Goal: Transaction & Acquisition: Subscribe to service/newsletter

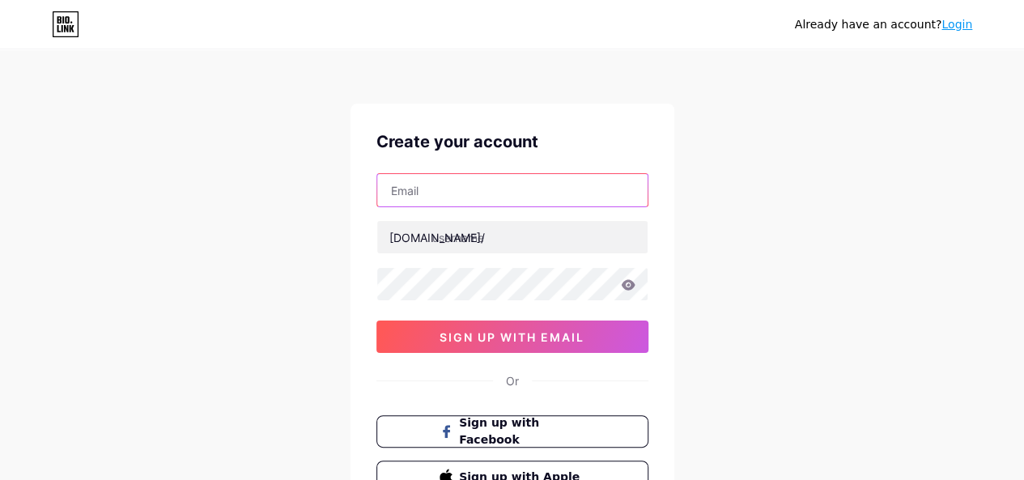
click at [434, 193] on input "text" at bounding box center [512, 190] width 270 height 32
click at [185, 139] on div "Already have an account? Login Create your account [DOMAIN_NAME]/ 0cAFcWeA7L8Eb…" at bounding box center [512, 309] width 1024 height 619
click at [470, 192] on input "text" at bounding box center [512, 190] width 270 height 32
paste input "[EMAIL_ADDRESS][DOMAIN_NAME]"
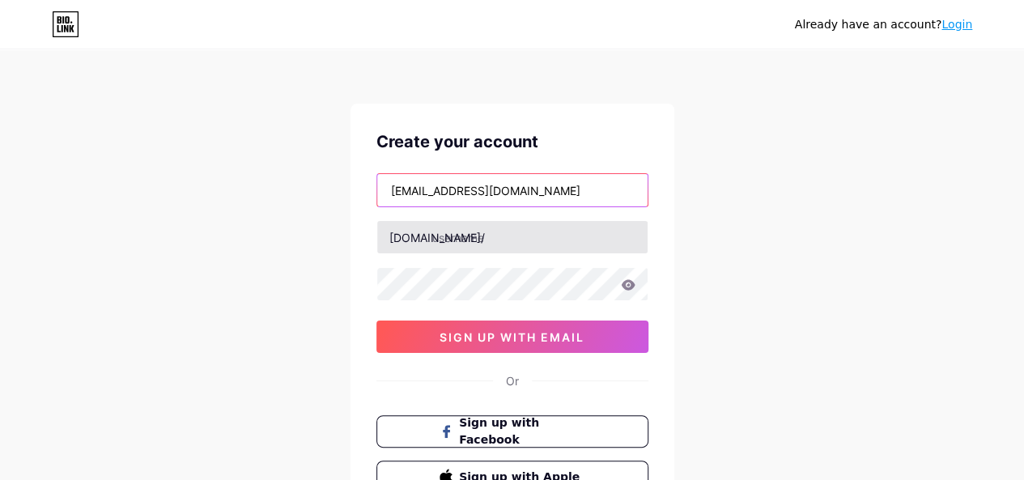
type input "[EMAIL_ADDRESS][DOMAIN_NAME]"
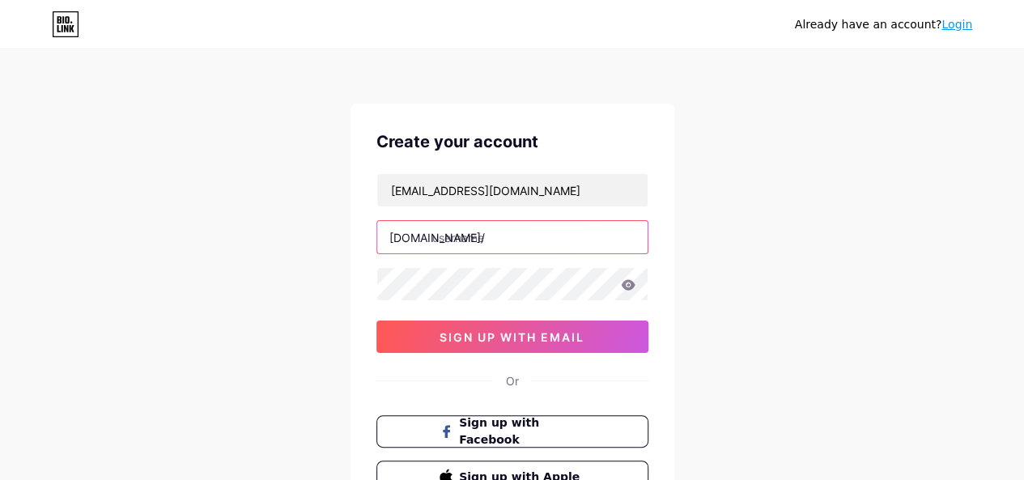
click at [492, 239] on input "text" at bounding box center [512, 237] width 270 height 32
click at [507, 236] on input "text" at bounding box center [512, 237] width 270 height 32
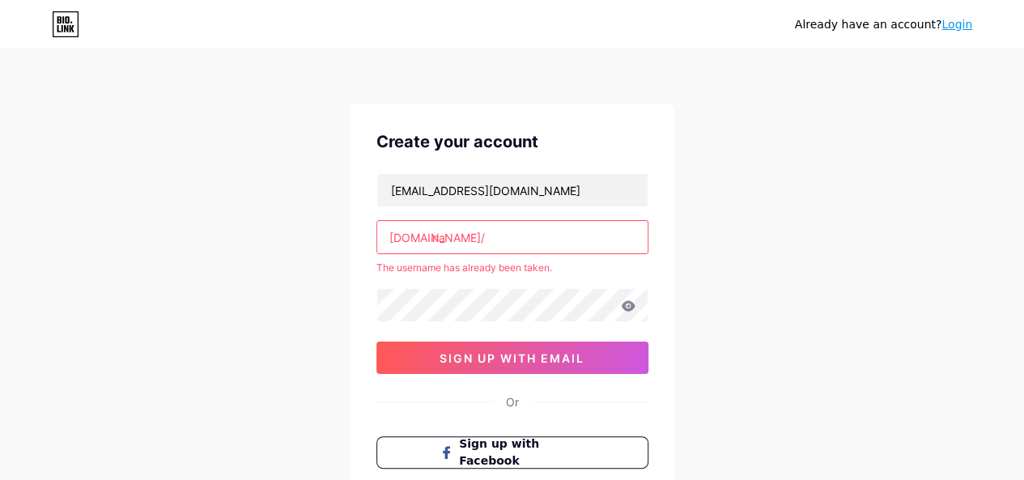
type input "n"
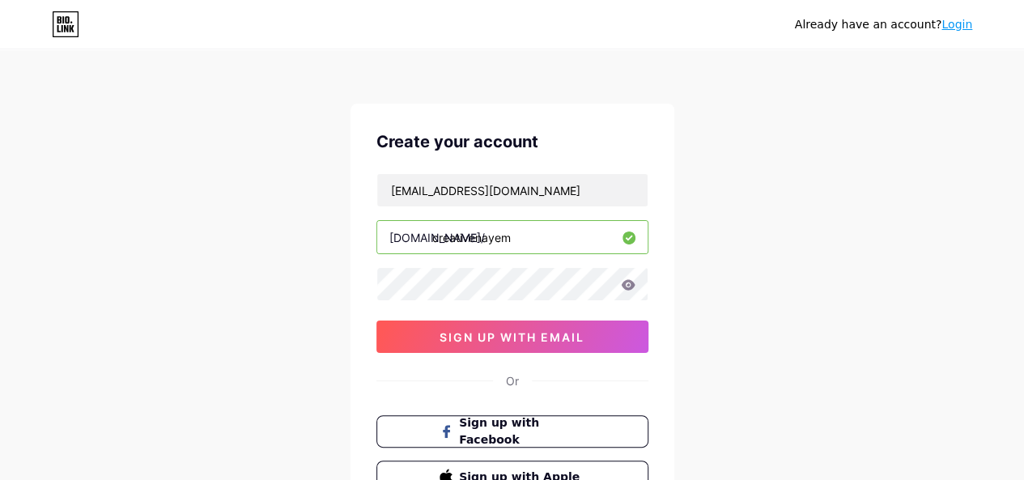
type input "creativenayem"
click at [743, 193] on div "Already have an account? Login Create your account [EMAIL_ADDRESS][DOMAIN_NAME]…" at bounding box center [512, 309] width 1024 height 619
click at [354, 291] on div "Create your account [EMAIL_ADDRESS][DOMAIN_NAME] [DOMAIN_NAME]/ creativenayem 0…" at bounding box center [512, 311] width 324 height 415
click at [346, 286] on div "Already have an account? Login Create your account [EMAIL_ADDRESS][DOMAIN_NAME]…" at bounding box center [512, 309] width 1024 height 619
click at [270, 248] on div "Already have an account? Login Create your account [EMAIL_ADDRESS][DOMAIN_NAME]…" at bounding box center [512, 309] width 1024 height 619
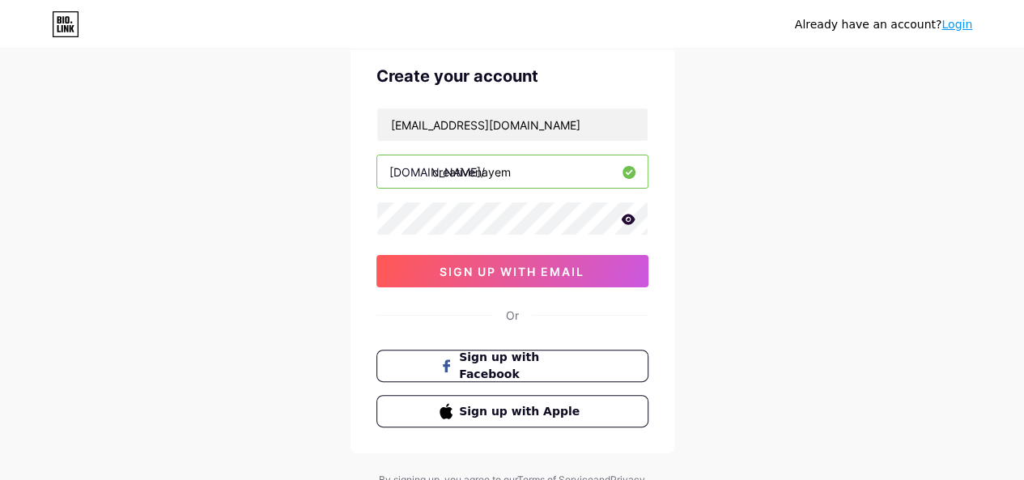
scroll to position [81, 0]
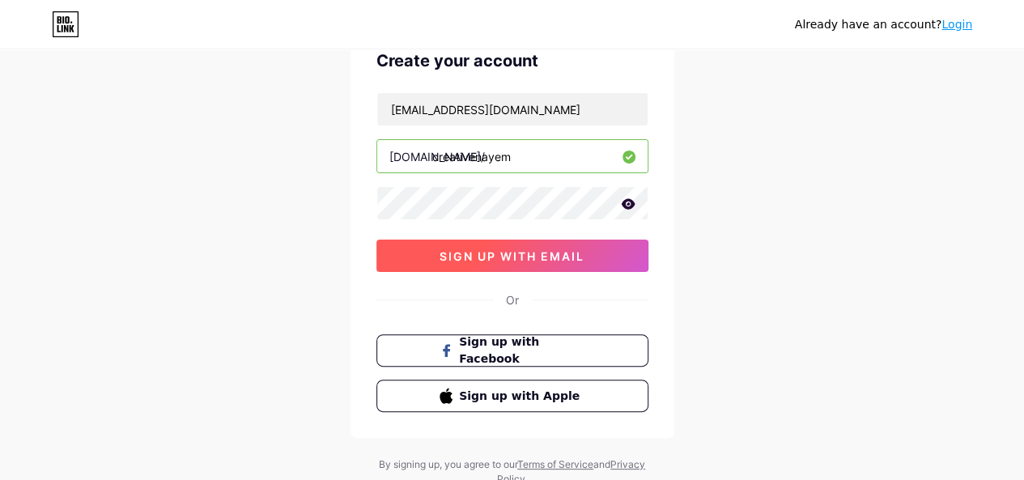
click at [536, 246] on button "sign up with email" at bounding box center [512, 255] width 272 height 32
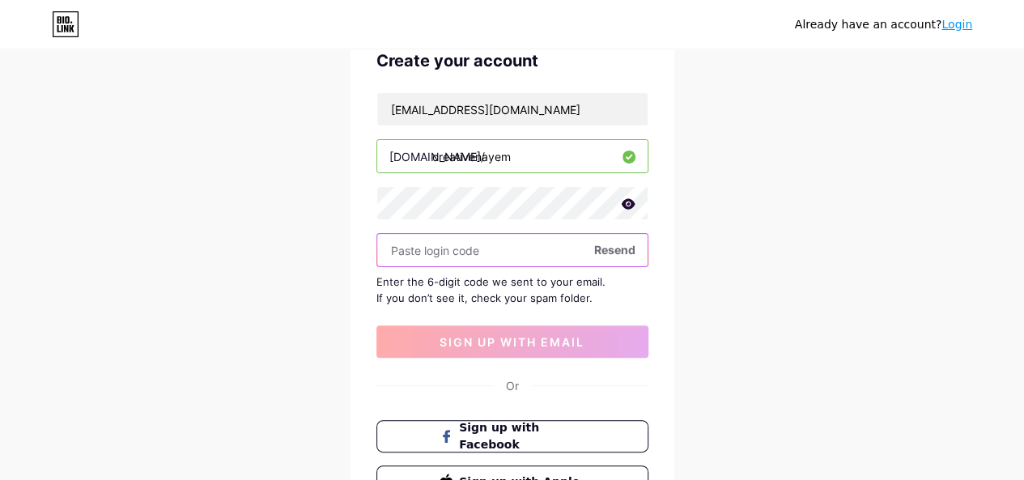
click at [430, 245] on input "text" at bounding box center [512, 250] width 270 height 32
paste input "119559"
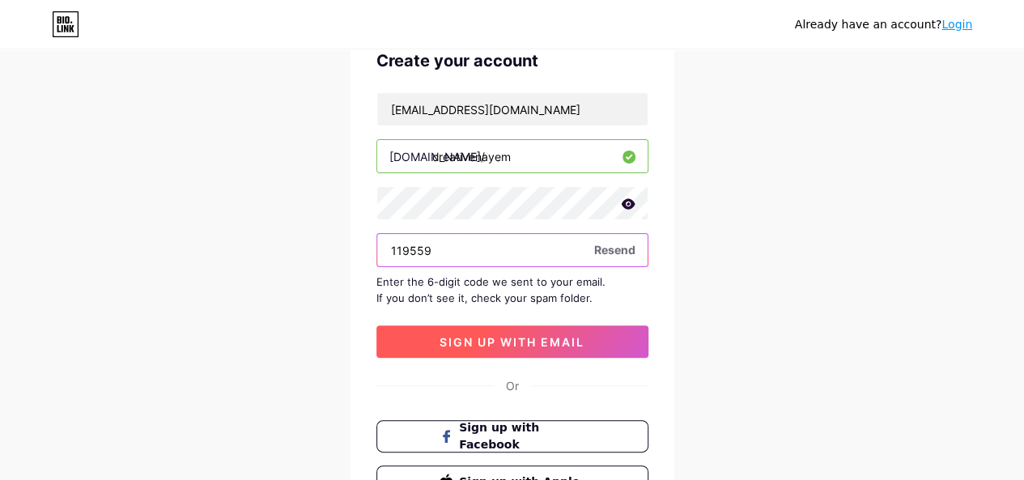
type input "119559"
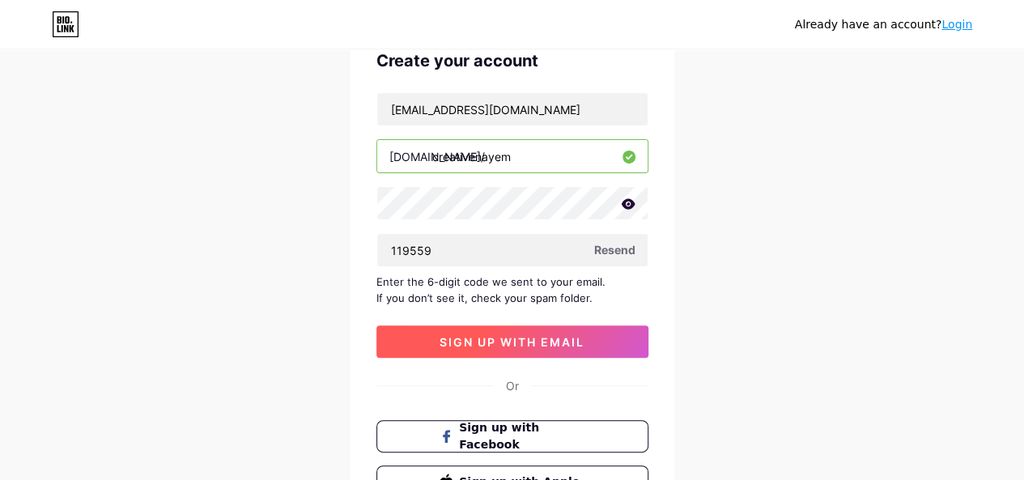
click at [553, 325] on button "sign up with email" at bounding box center [512, 341] width 272 height 32
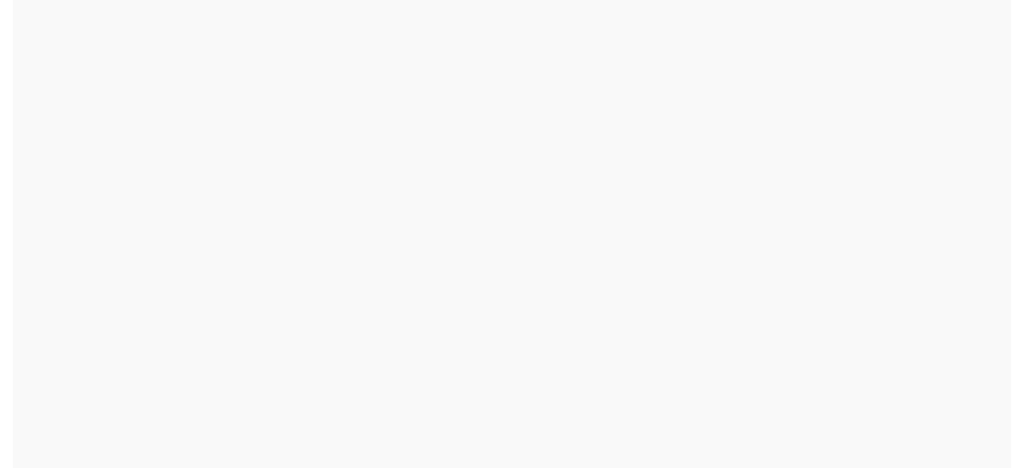
scroll to position [0, 0]
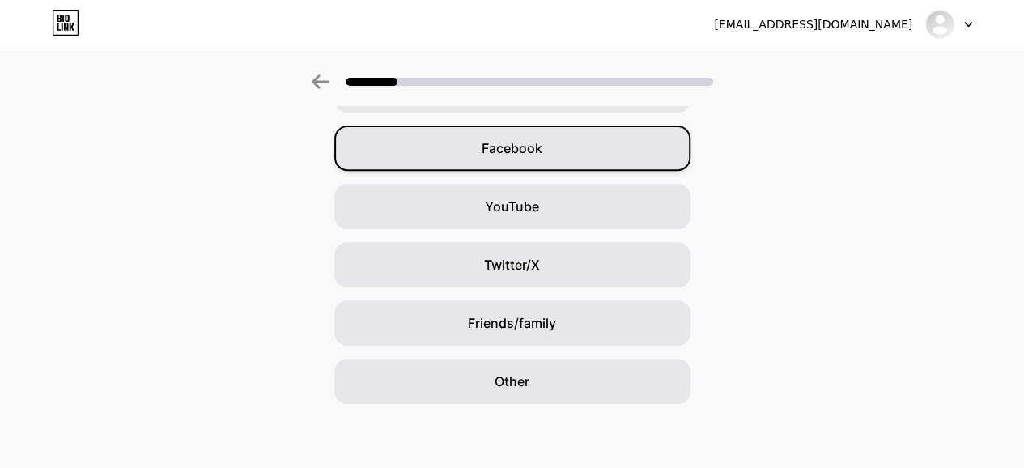
scroll to position [230, 0]
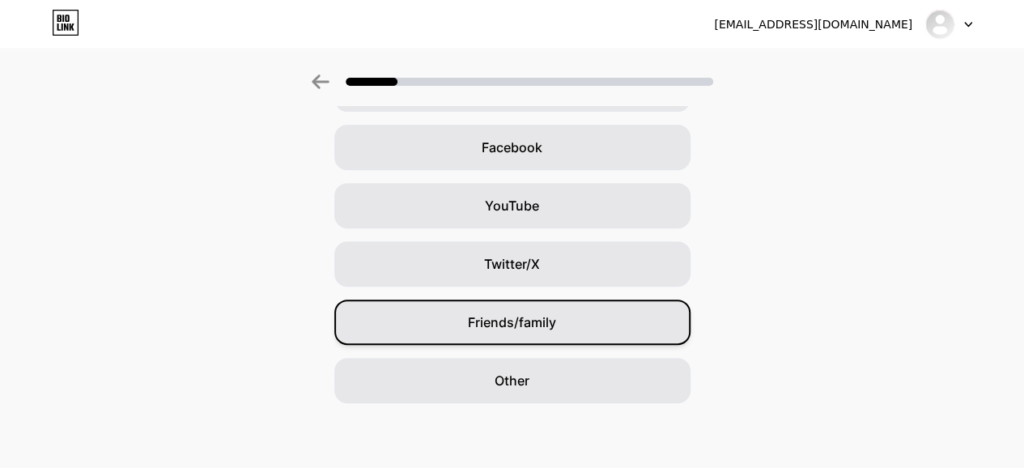
click at [525, 320] on span "Friends/family" at bounding box center [512, 321] width 88 height 19
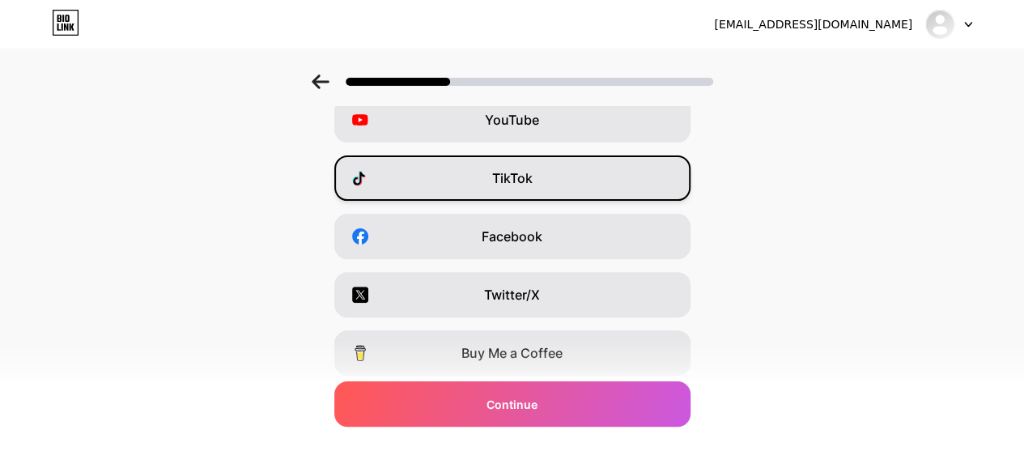
scroll to position [162, 0]
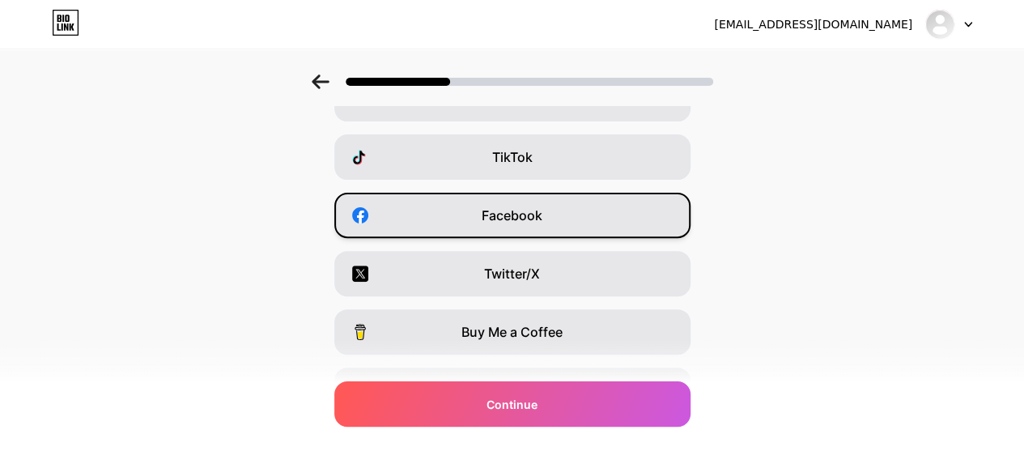
click at [510, 206] on span "Facebook" at bounding box center [511, 215] width 61 height 19
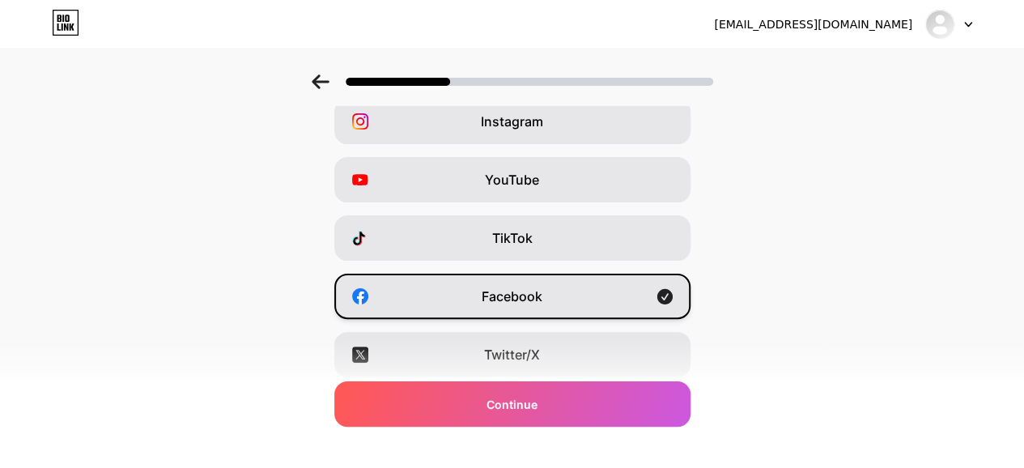
scroll to position [0, 0]
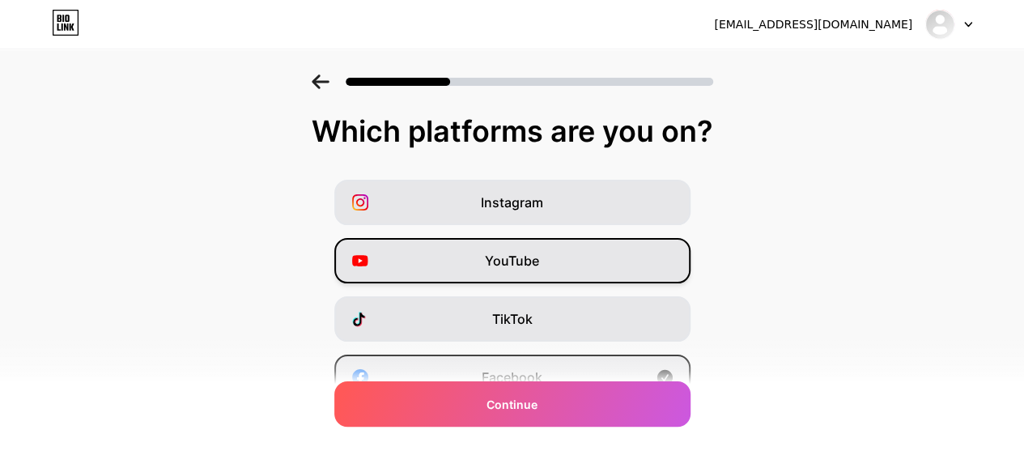
click at [547, 251] on div "YouTube" at bounding box center [512, 260] width 356 height 45
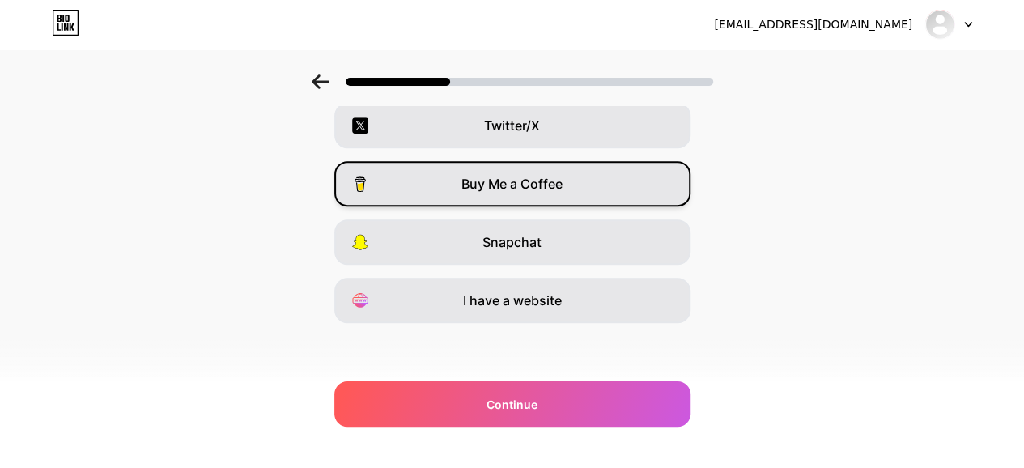
scroll to position [311, 0]
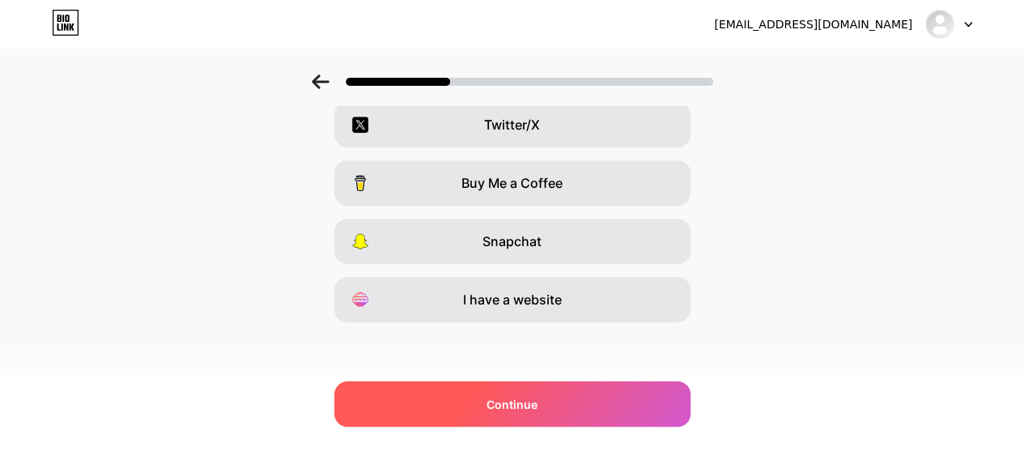
click at [512, 400] on span "Continue" at bounding box center [511, 404] width 51 height 17
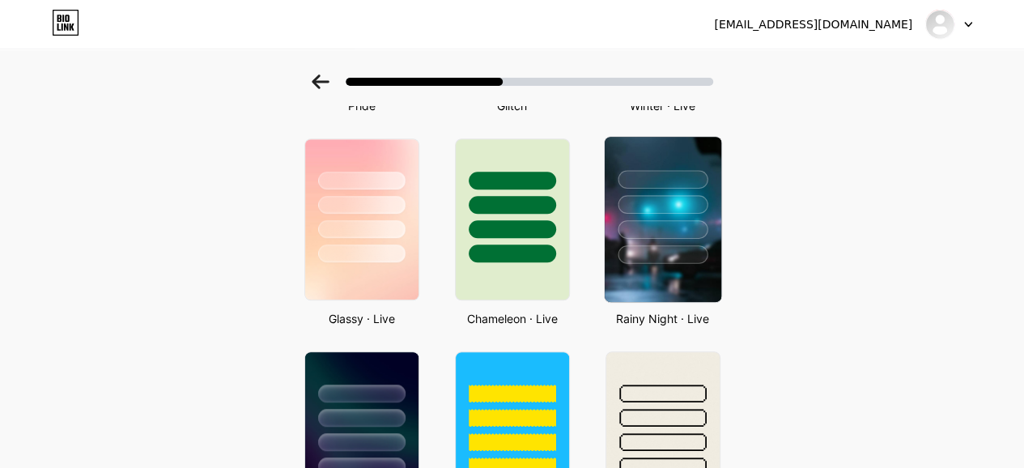
scroll to position [243, 0]
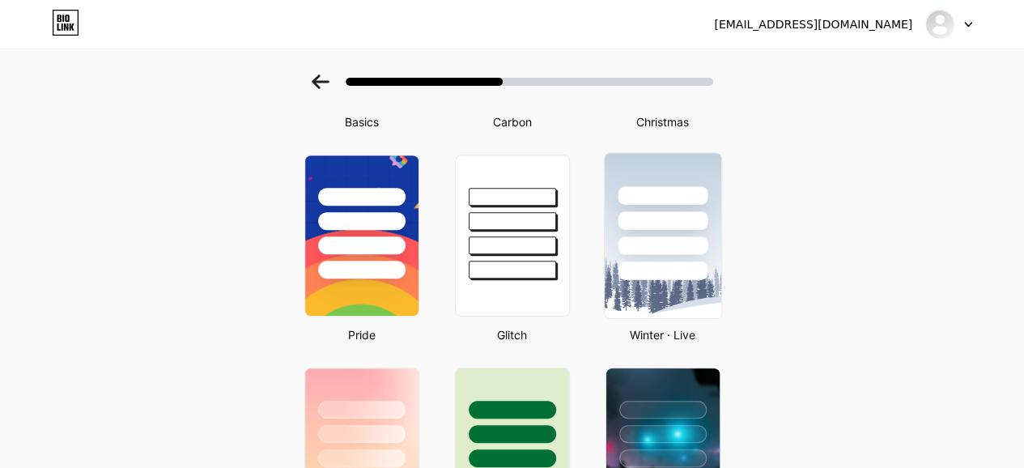
click at [678, 217] on div at bounding box center [662, 220] width 90 height 19
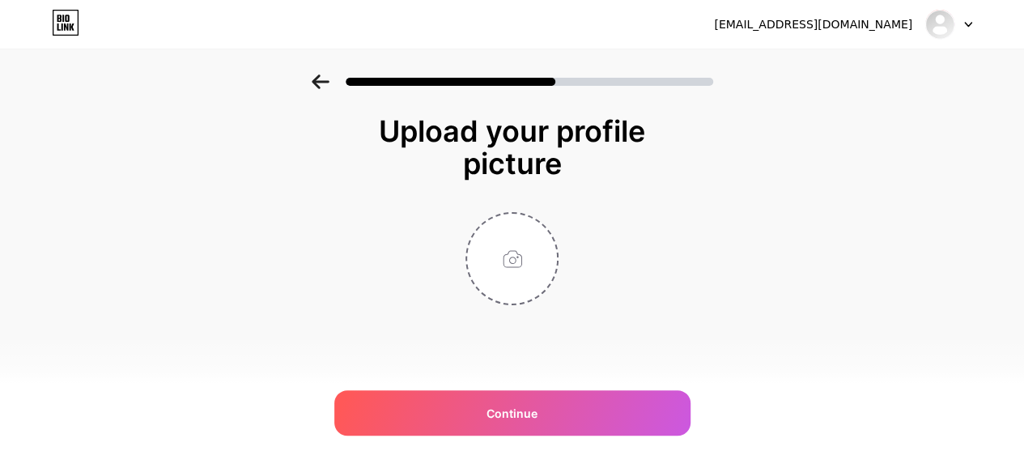
scroll to position [0, 0]
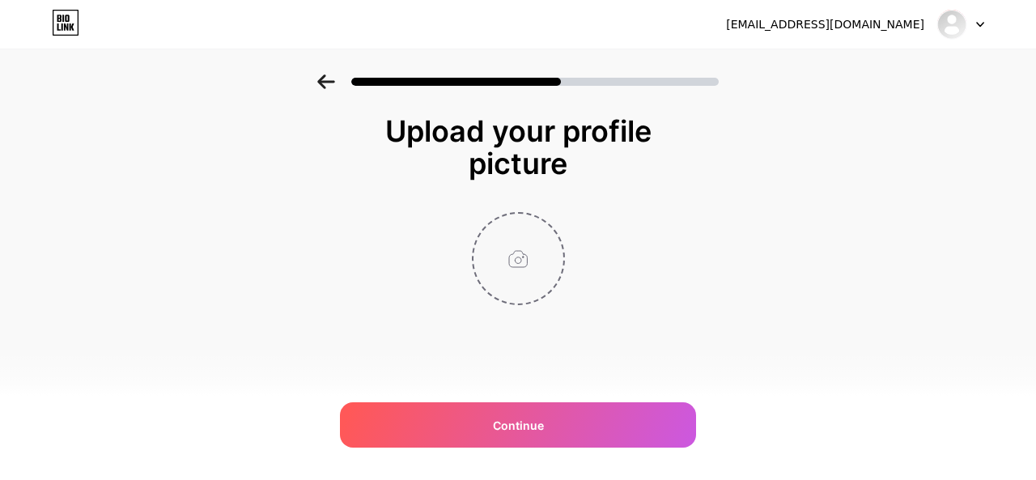
click at [518, 269] on input "file" at bounding box center [518, 259] width 90 height 90
type input "C:\fakepath\[PERSON_NAME].jpg"
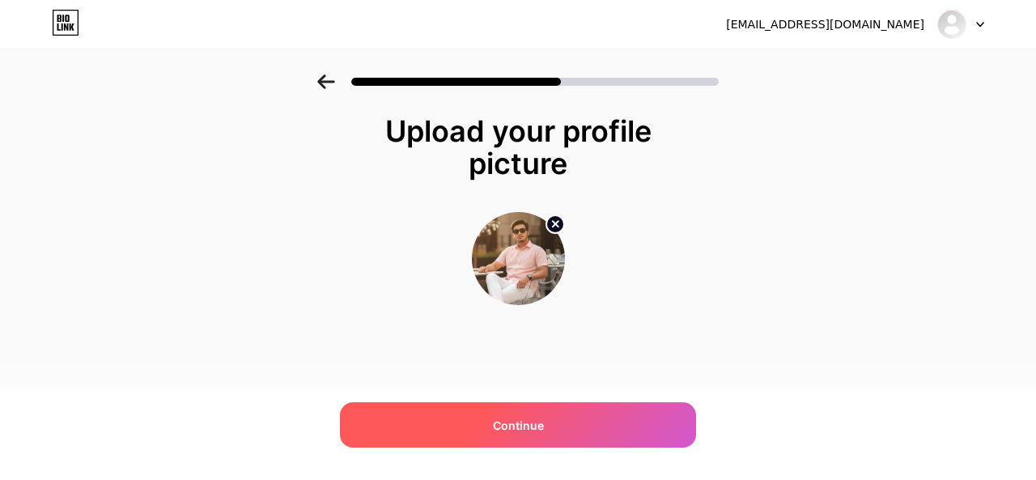
click at [544, 426] on div "Continue" at bounding box center [518, 424] width 356 height 45
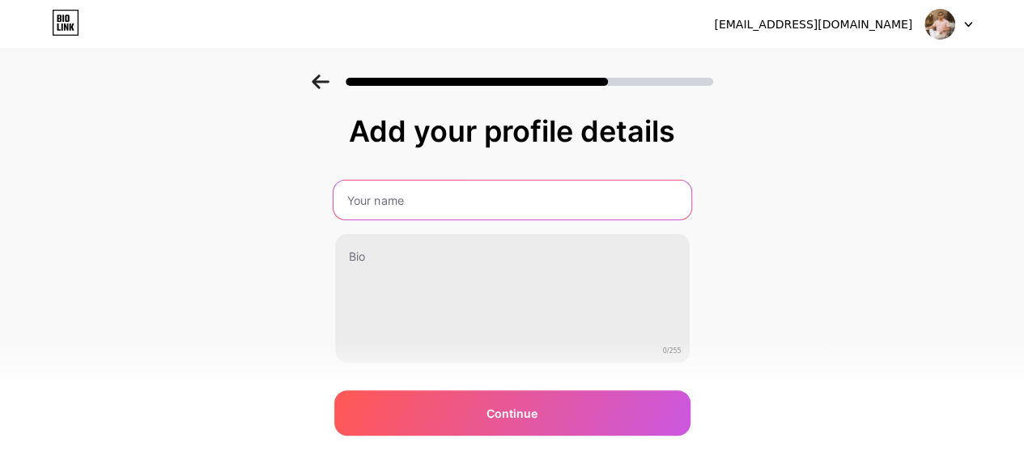
click at [426, 201] on input "text" at bounding box center [512, 199] width 358 height 39
click at [439, 199] on input "text" at bounding box center [512, 199] width 358 height 39
type input "[PERSON_NAME]"
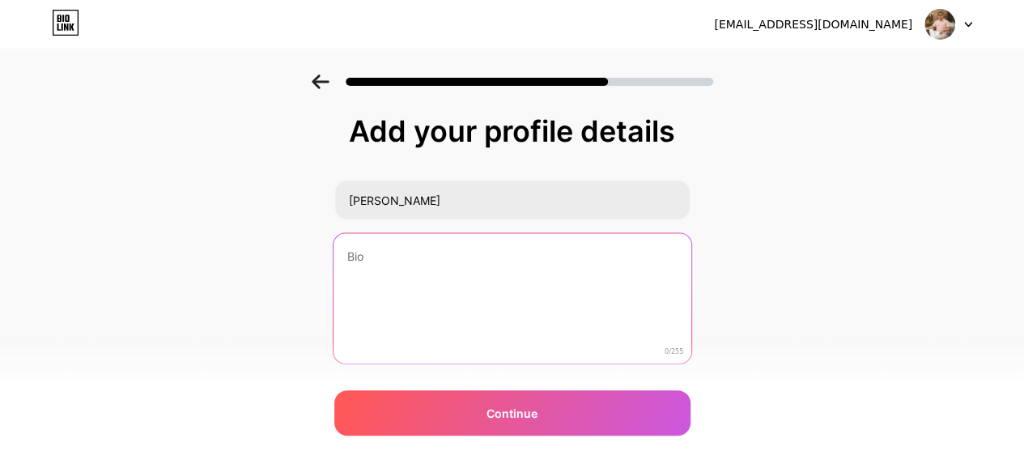
click at [384, 273] on textarea at bounding box center [512, 299] width 358 height 132
click at [383, 264] on textarea at bounding box center [512, 299] width 358 height 132
paste textarea "Hi, I’m [PERSON_NAME], a passionate creative designer from [GEOGRAPHIC_DATA]. I…"
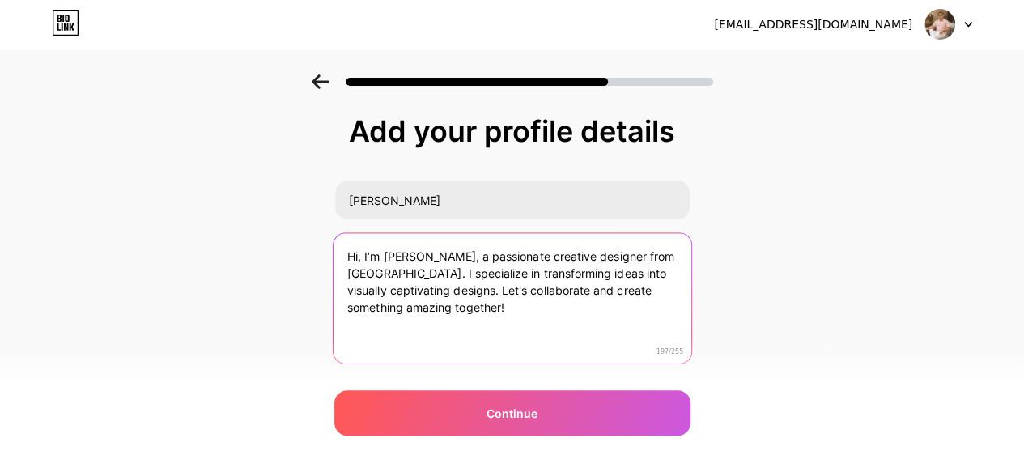
click at [465, 320] on textarea "Hi, I’m [PERSON_NAME], a passionate creative designer from [GEOGRAPHIC_DATA]. I…" at bounding box center [512, 299] width 358 height 132
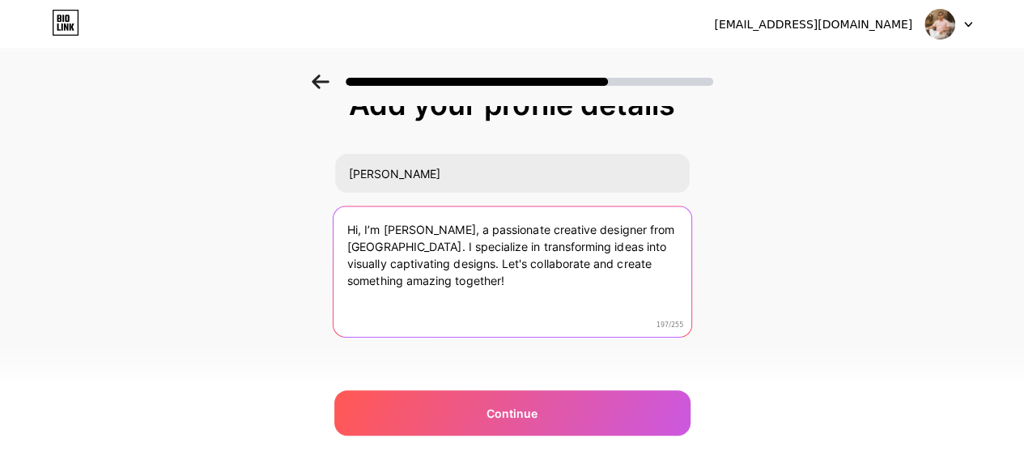
scroll to position [40, 0]
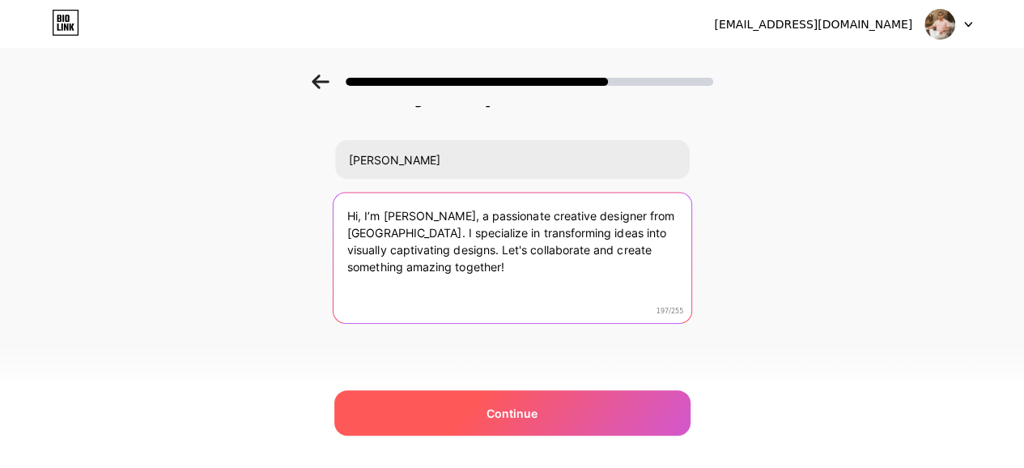
type textarea "Hi, I’m [PERSON_NAME], a passionate creative designer from [GEOGRAPHIC_DATA]. I…"
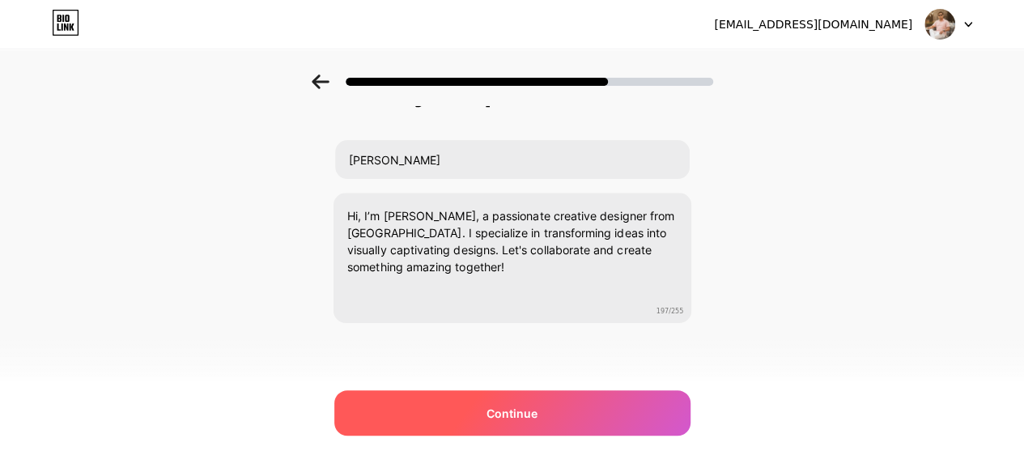
click at [527, 417] on span "Continue" at bounding box center [511, 413] width 51 height 17
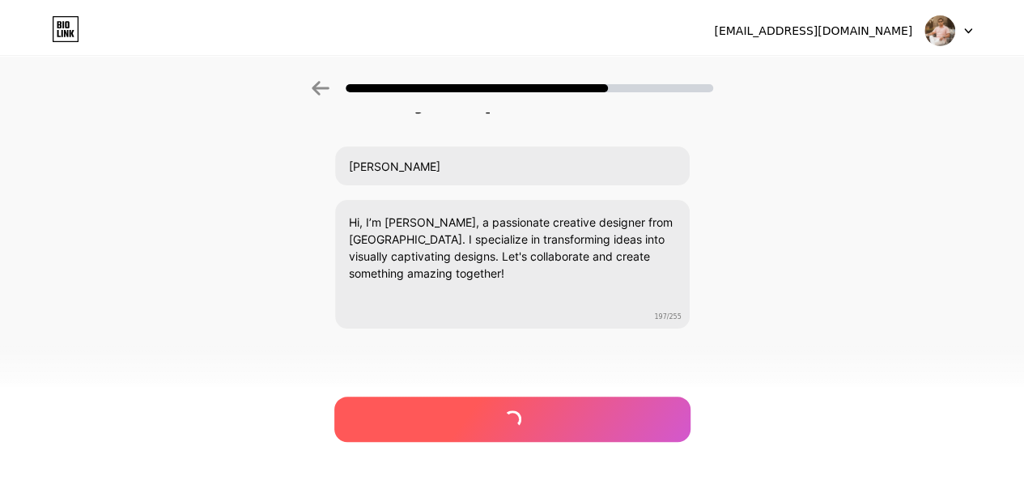
scroll to position [0, 0]
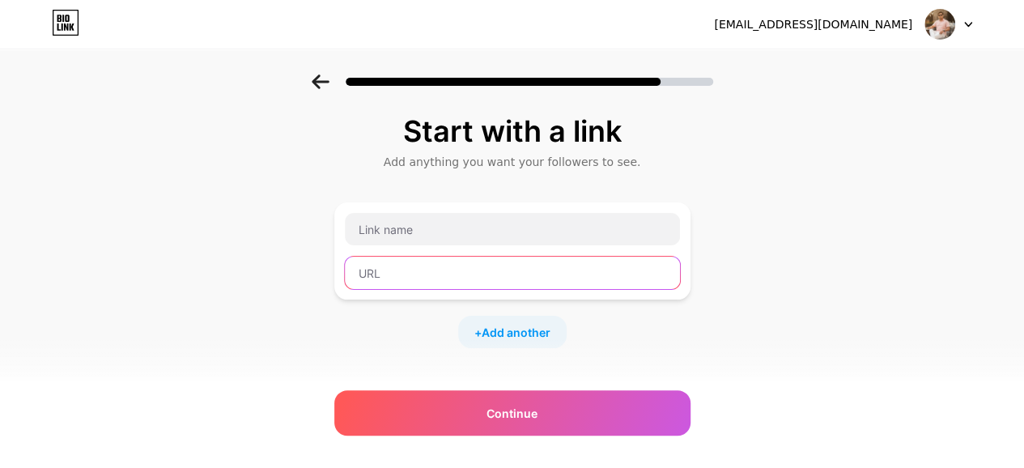
click at [398, 273] on input "text" at bounding box center [512, 272] width 335 height 32
paste input "[URL][DOMAIN_NAME]"
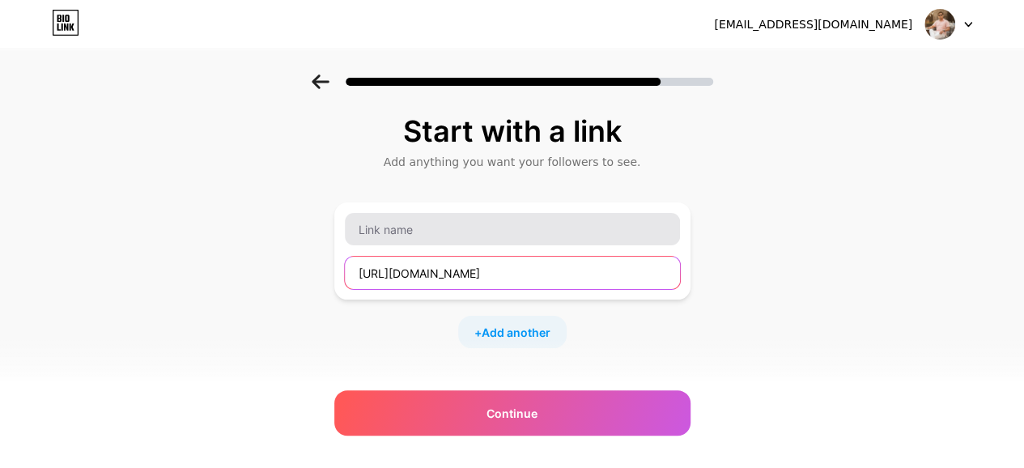
type input "[URL][DOMAIN_NAME]"
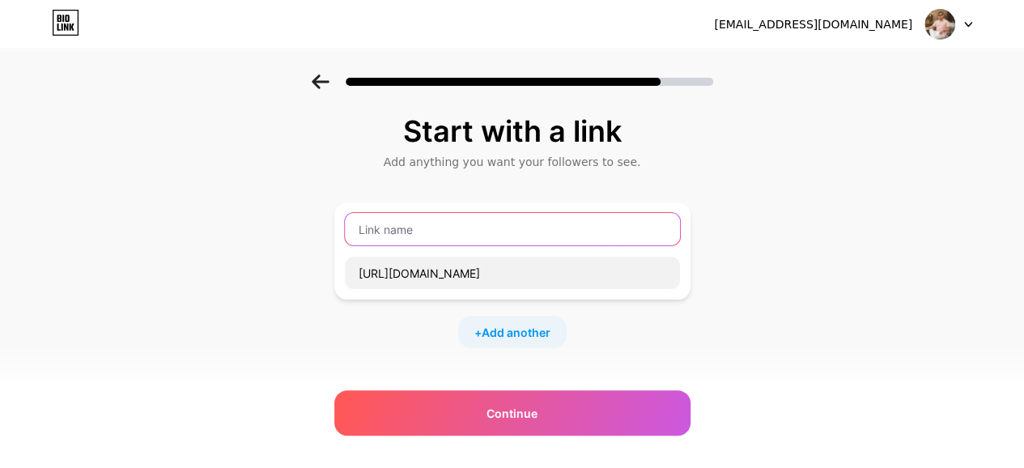
click at [420, 234] on input "text" at bounding box center [512, 229] width 335 height 32
drag, startPoint x: 516, startPoint y: 227, endPoint x: 343, endPoint y: 235, distance: 173.3
click at [343, 235] on div "About [PERSON_NAME] [URL][DOMAIN_NAME]" at bounding box center [512, 250] width 356 height 97
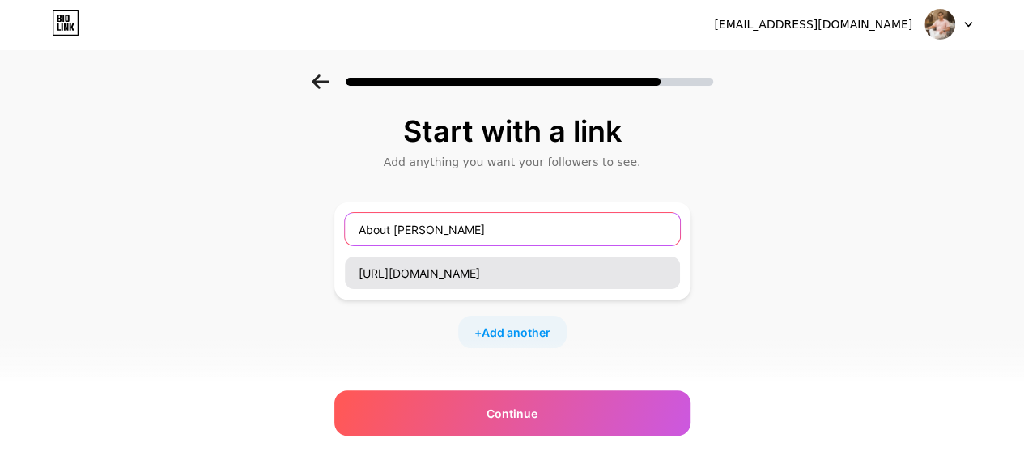
type input "About [PERSON_NAME]"
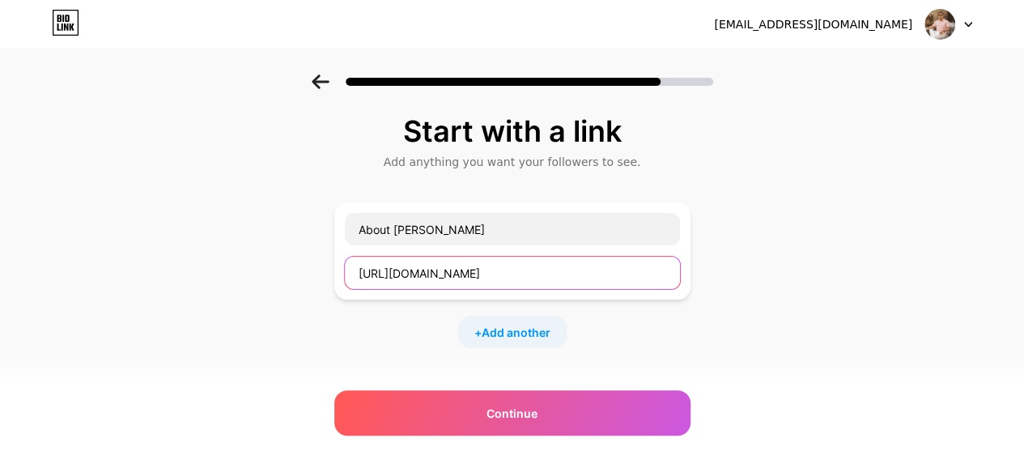
drag, startPoint x: 558, startPoint y: 273, endPoint x: 328, endPoint y: 249, distance: 231.8
click at [328, 249] on div "Start with a link Add anything you want your followers to see. About [PERSON_NA…" at bounding box center [512, 358] width 1024 height 569
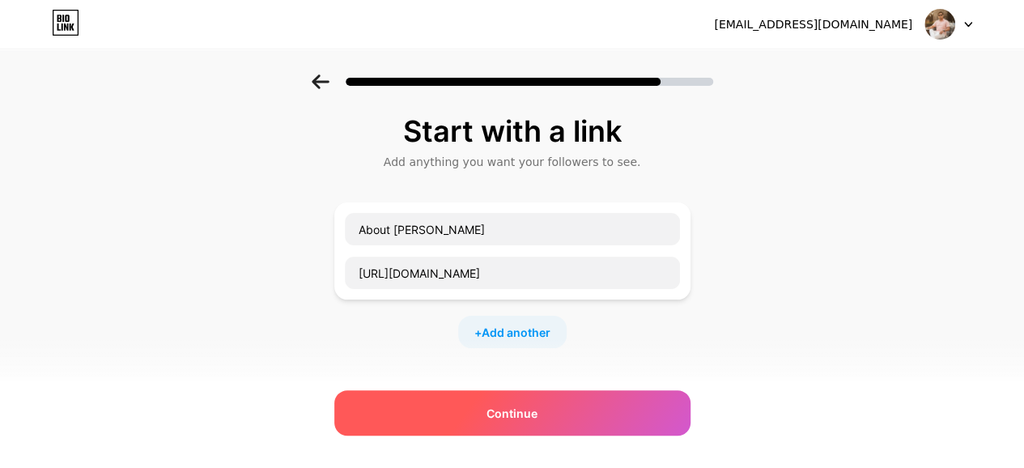
click at [519, 409] on span "Continue" at bounding box center [511, 413] width 51 height 17
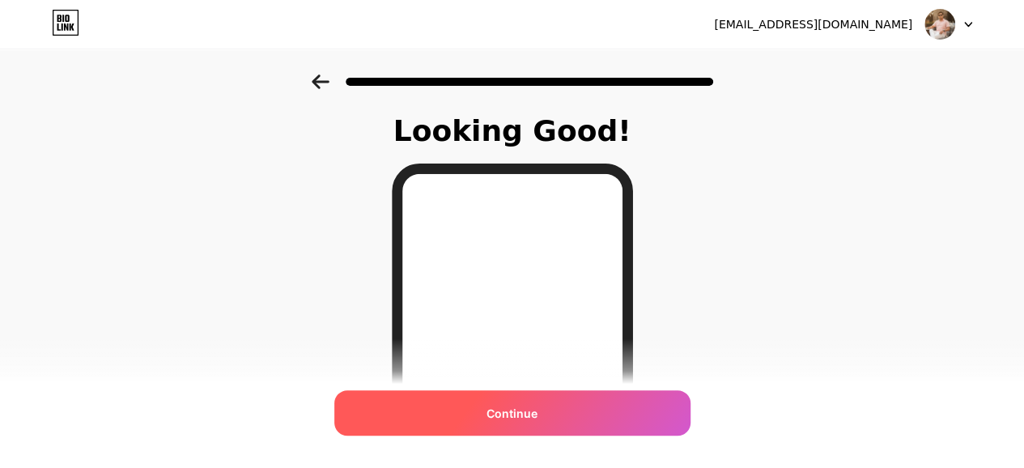
click at [528, 409] on span "Continue" at bounding box center [511, 413] width 51 height 17
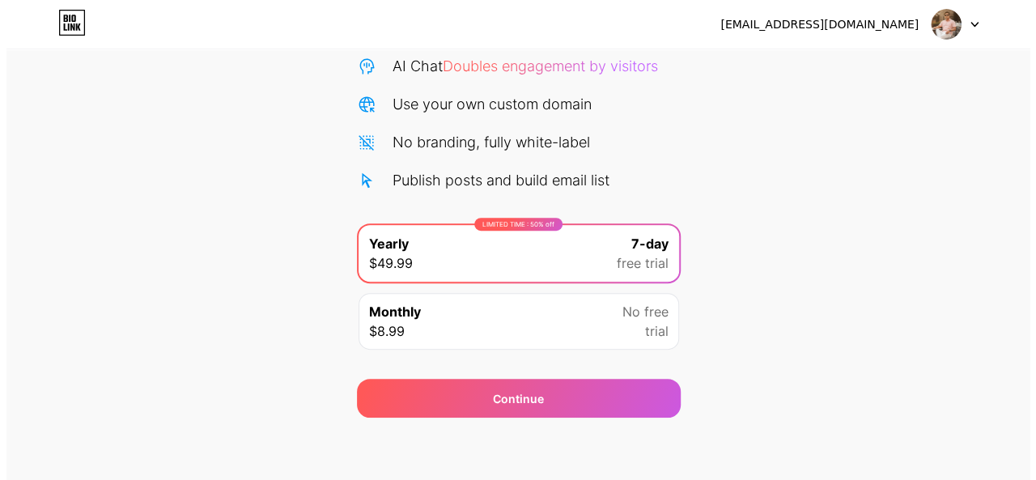
scroll to position [170, 0]
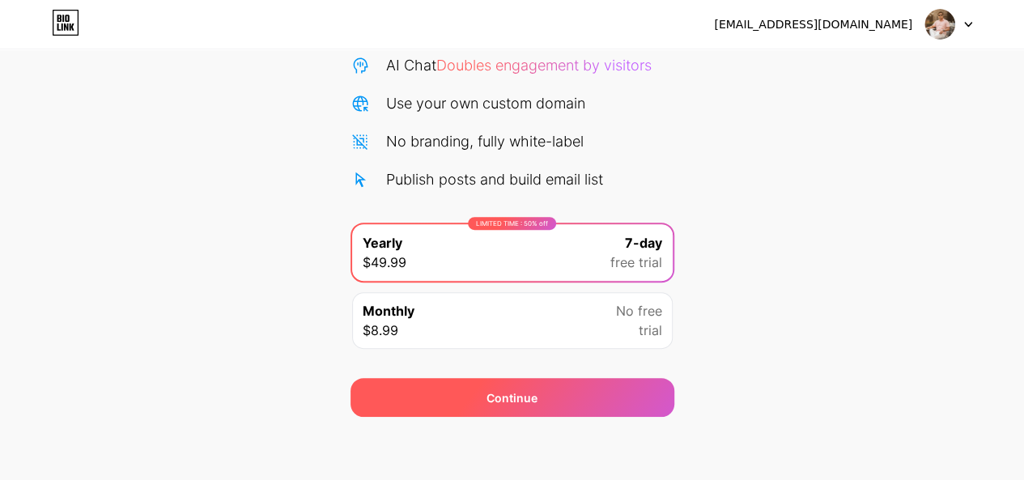
click at [523, 396] on div "Continue" at bounding box center [511, 397] width 51 height 17
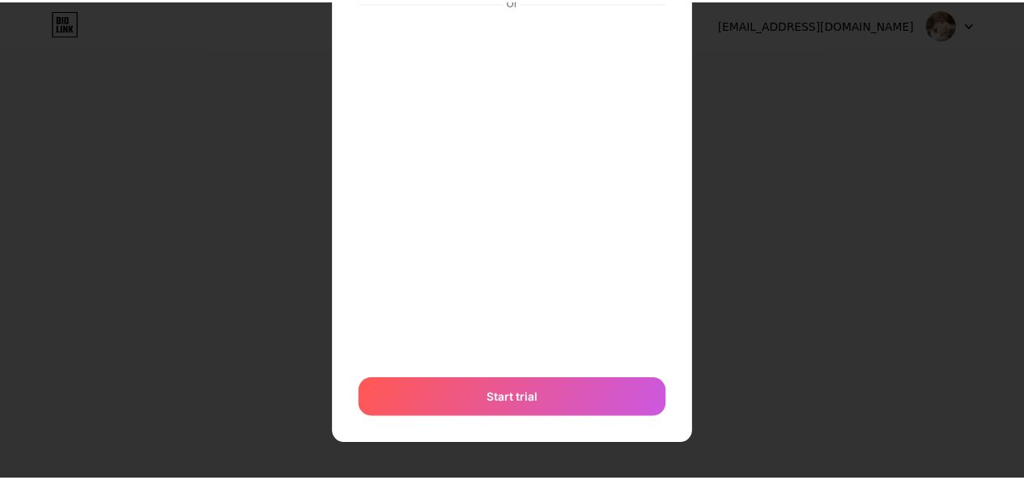
scroll to position [0, 0]
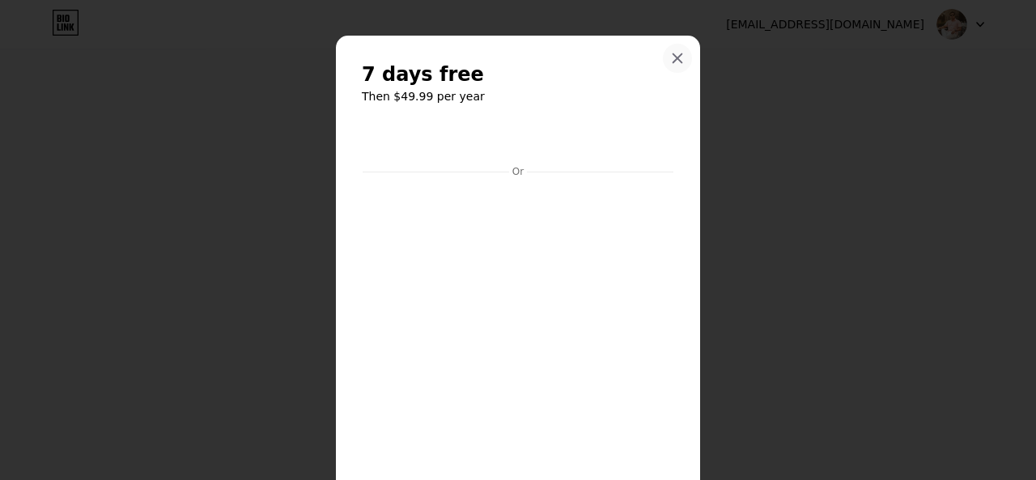
click at [671, 54] on icon at bounding box center [677, 58] width 13 height 13
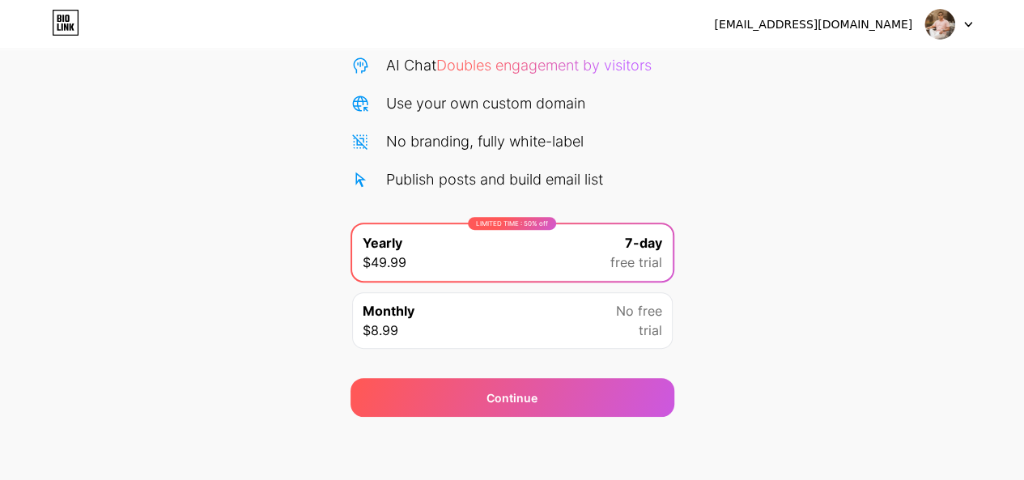
click at [474, 312] on div "Monthly $8.99 No free trial" at bounding box center [512, 320] width 320 height 57
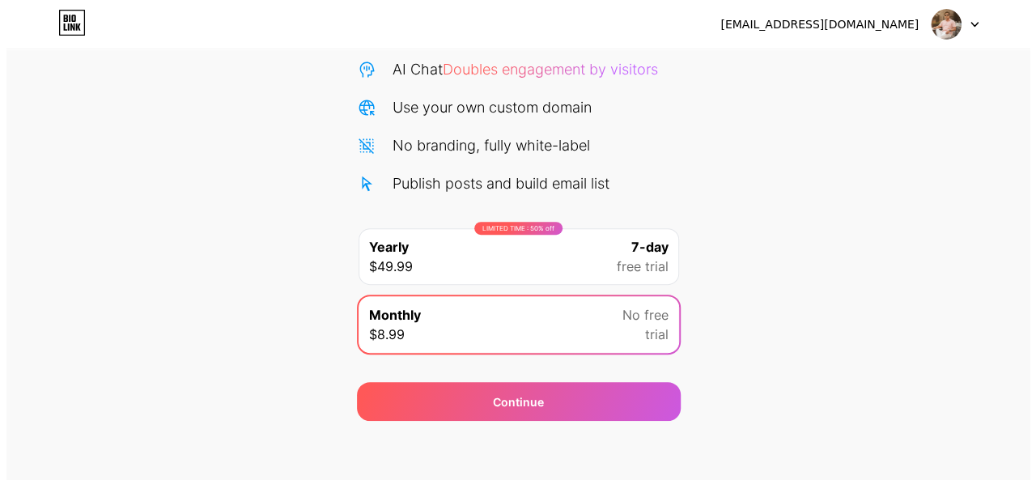
scroll to position [170, 0]
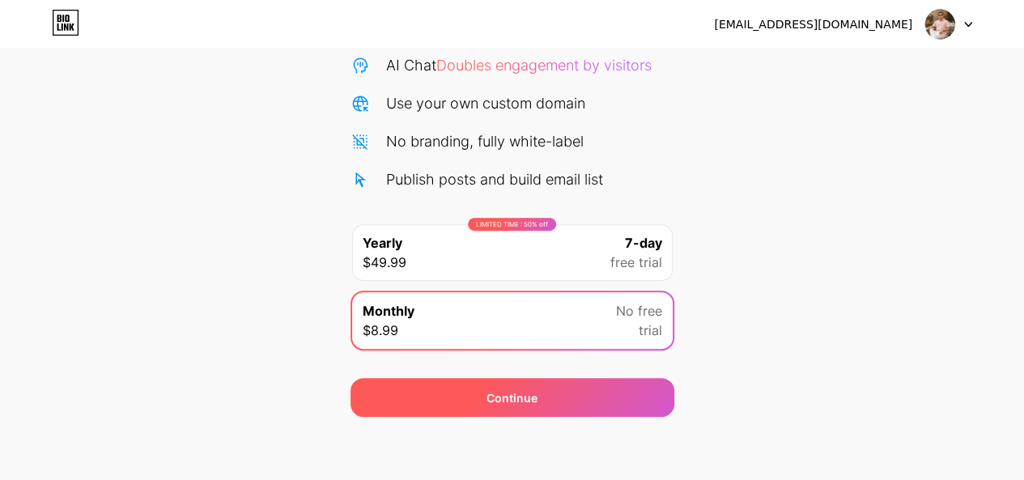
click at [521, 402] on div "Continue" at bounding box center [511, 397] width 51 height 17
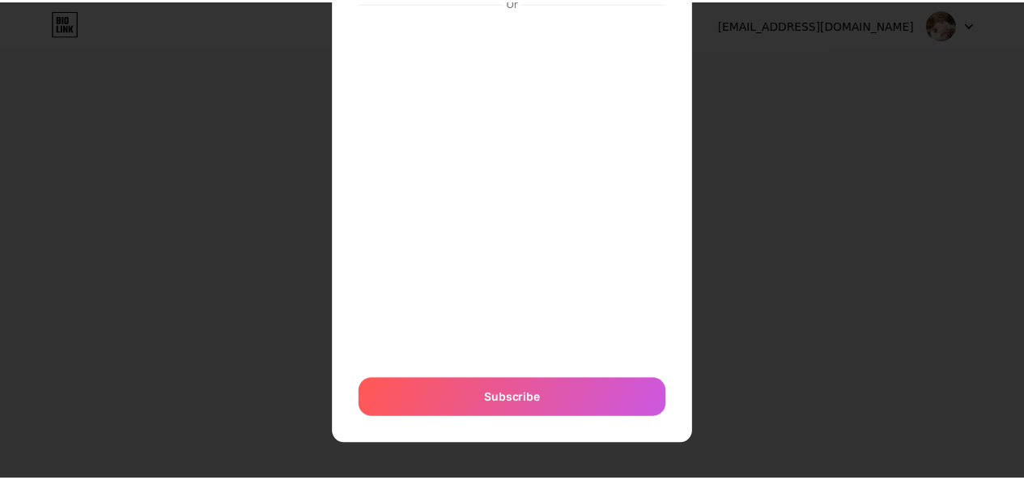
scroll to position [0, 0]
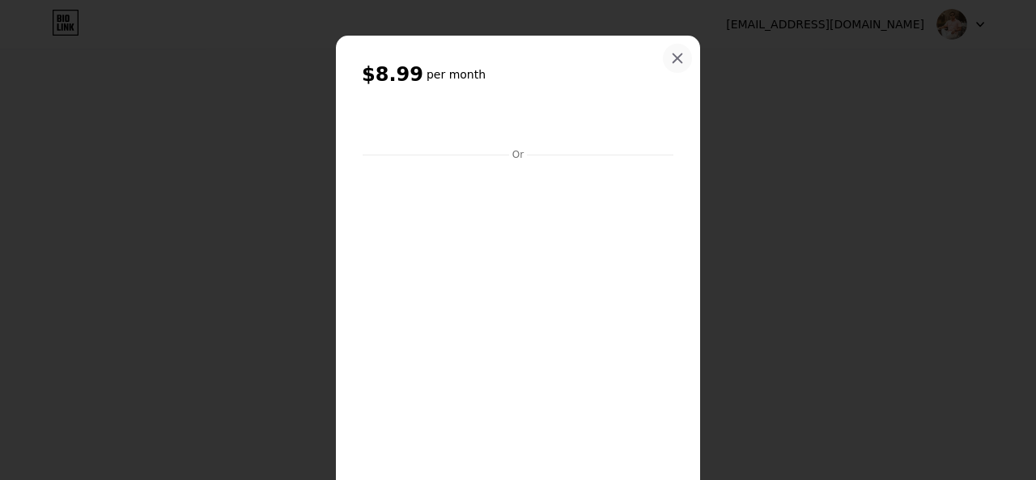
click at [671, 53] on icon at bounding box center [677, 58] width 13 height 13
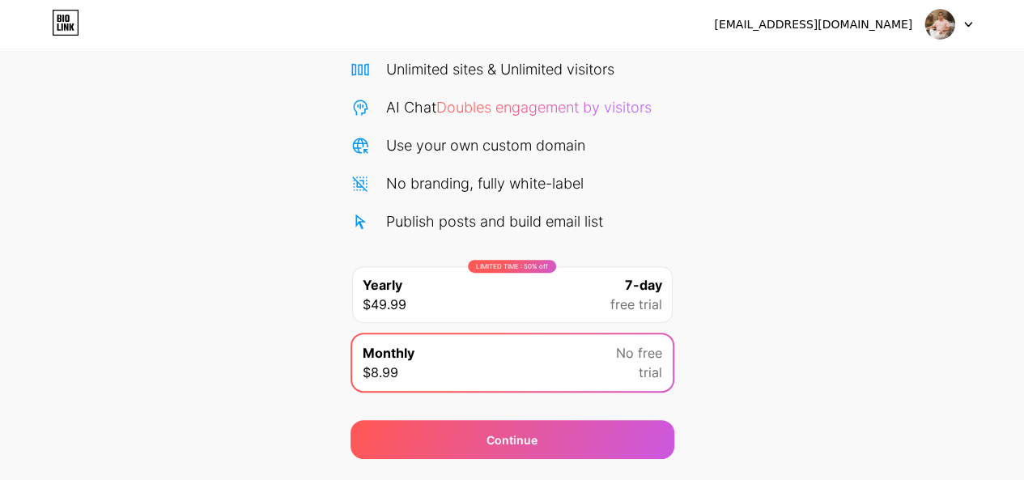
scroll to position [162, 0]
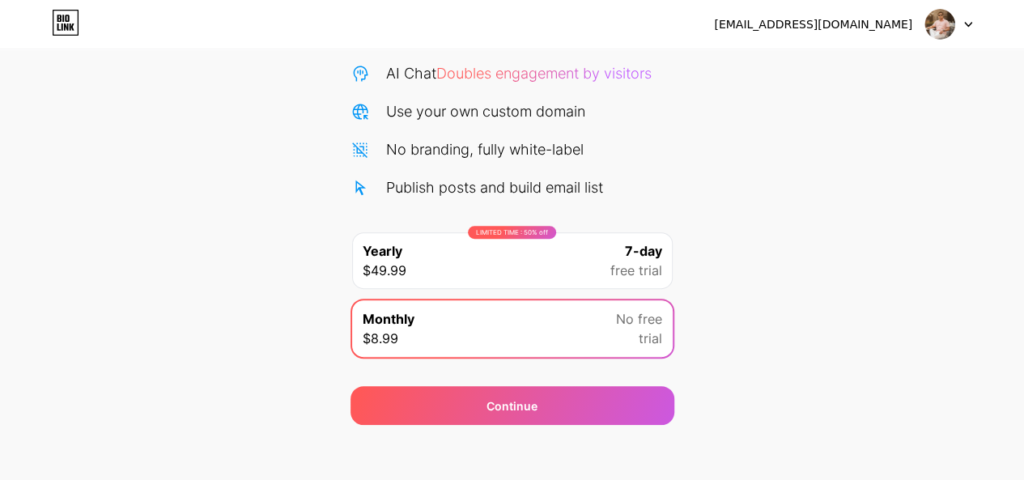
click at [562, 320] on div "Monthly $8.99 No free trial" at bounding box center [512, 328] width 320 height 57
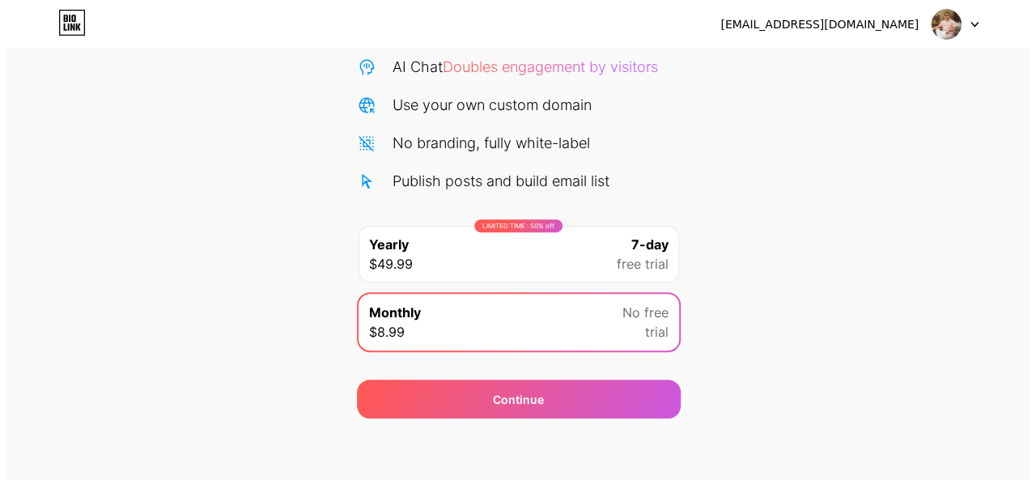
scroll to position [170, 0]
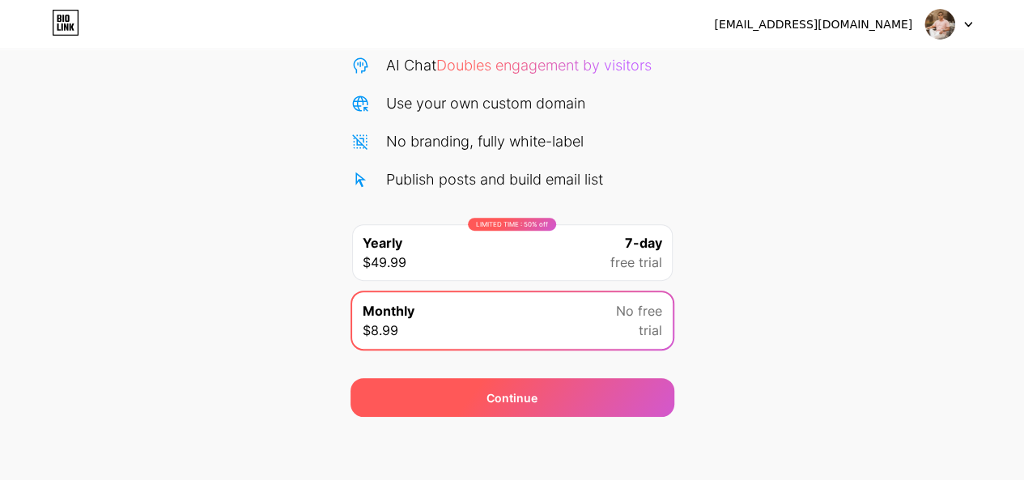
click at [520, 392] on div "Continue" at bounding box center [511, 397] width 51 height 17
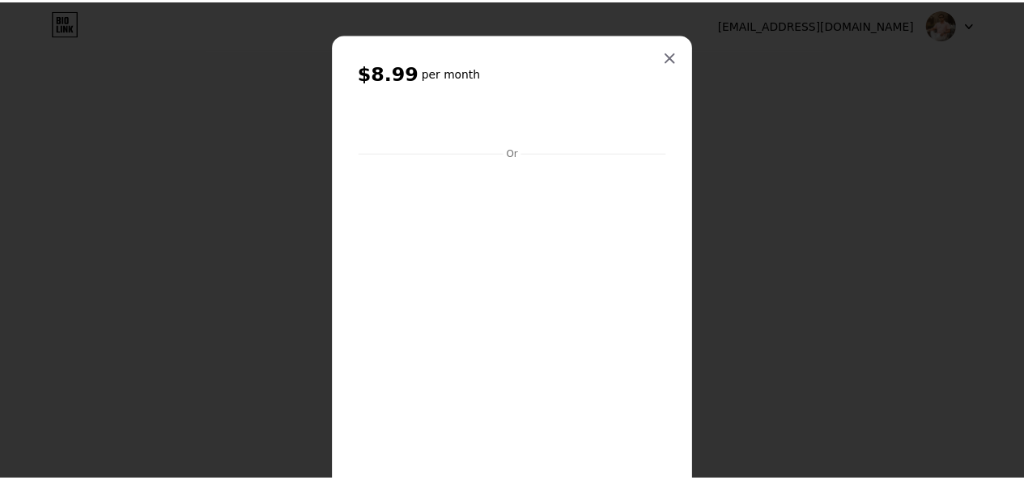
scroll to position [0, 0]
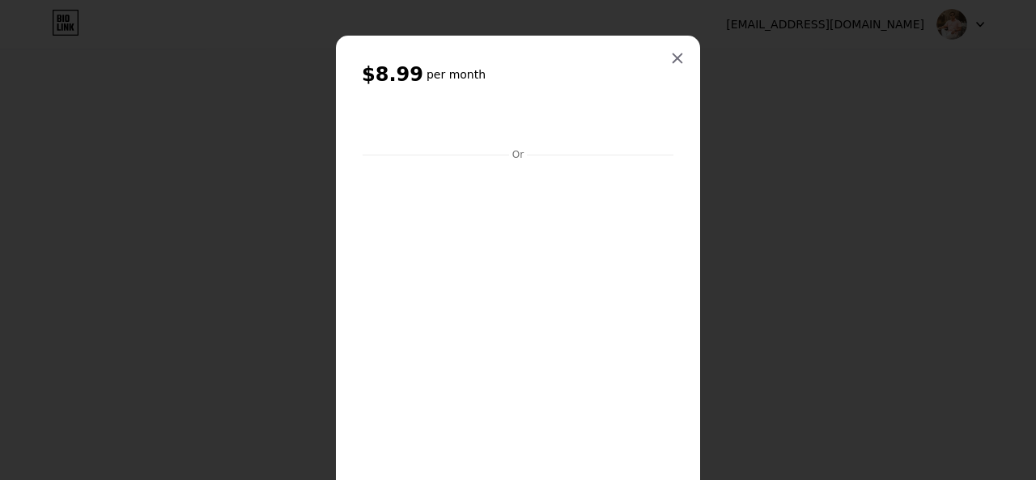
click at [672, 54] on icon at bounding box center [677, 58] width 13 height 13
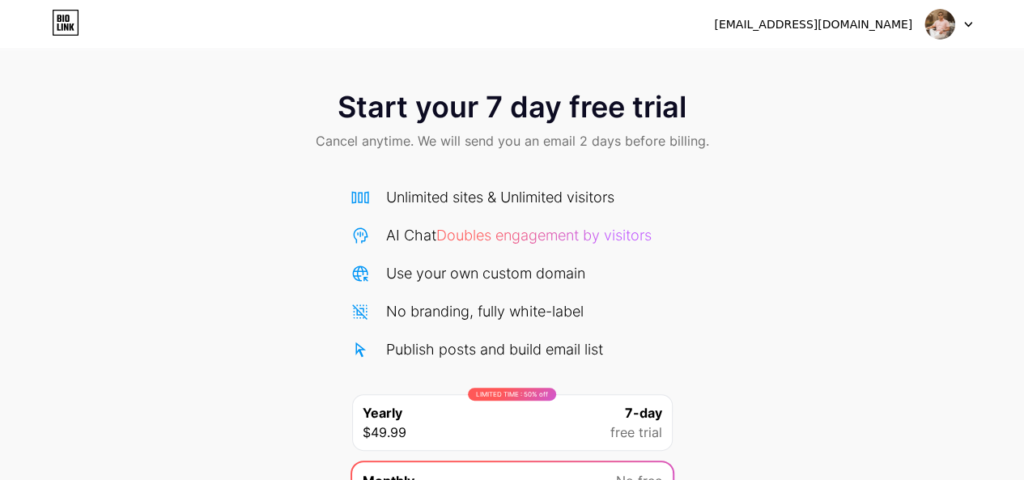
click at [67, 25] on icon at bounding box center [66, 26] width 4 height 7
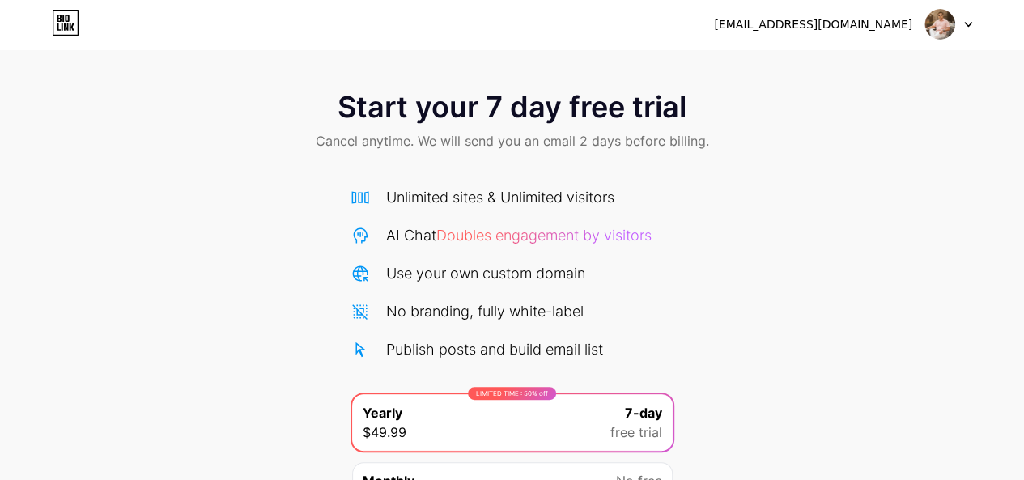
click at [967, 28] on div at bounding box center [948, 24] width 47 height 29
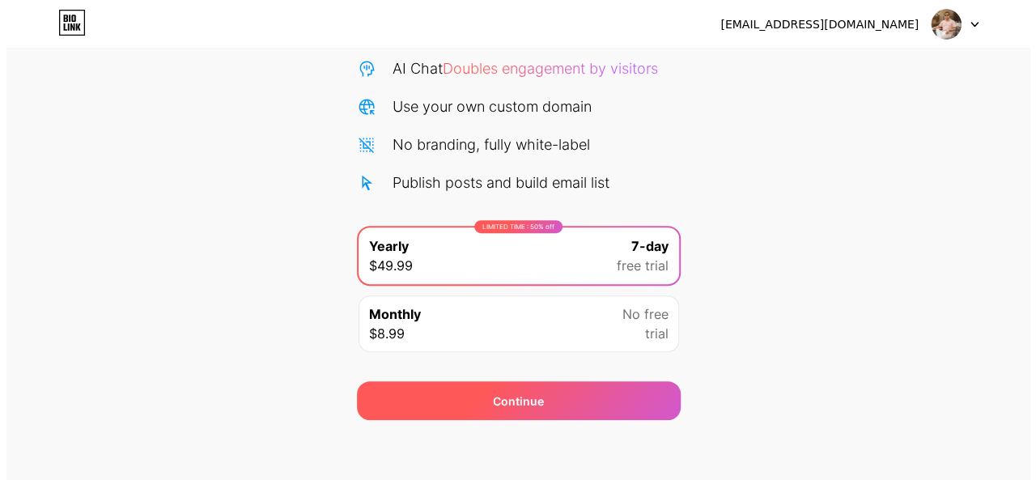
scroll to position [170, 0]
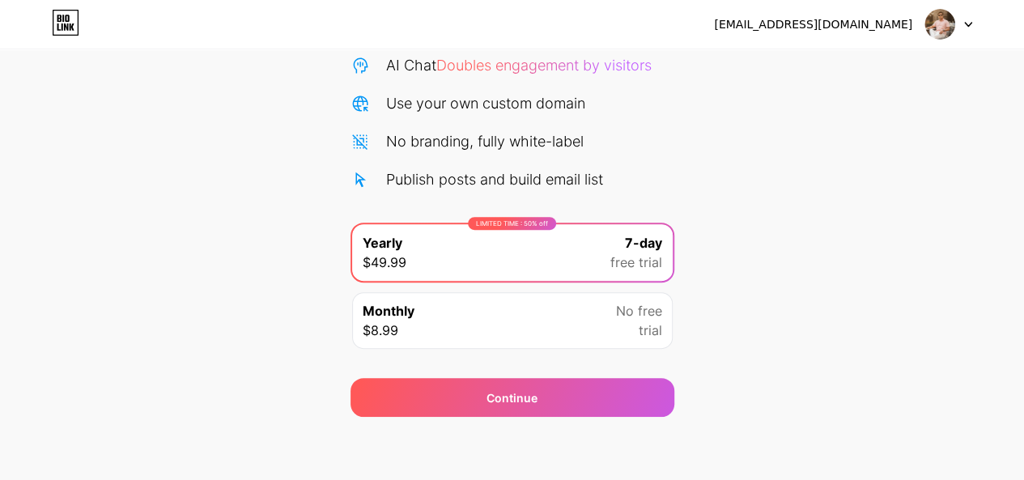
click at [426, 312] on div "Monthly $8.99 No free trial" at bounding box center [512, 320] width 320 height 57
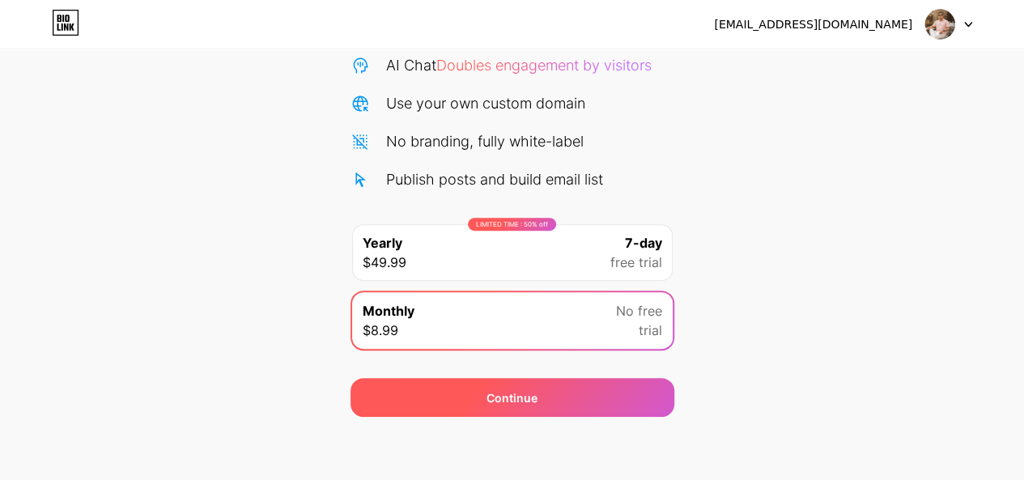
click at [532, 389] on div "Continue" at bounding box center [511, 397] width 51 height 17
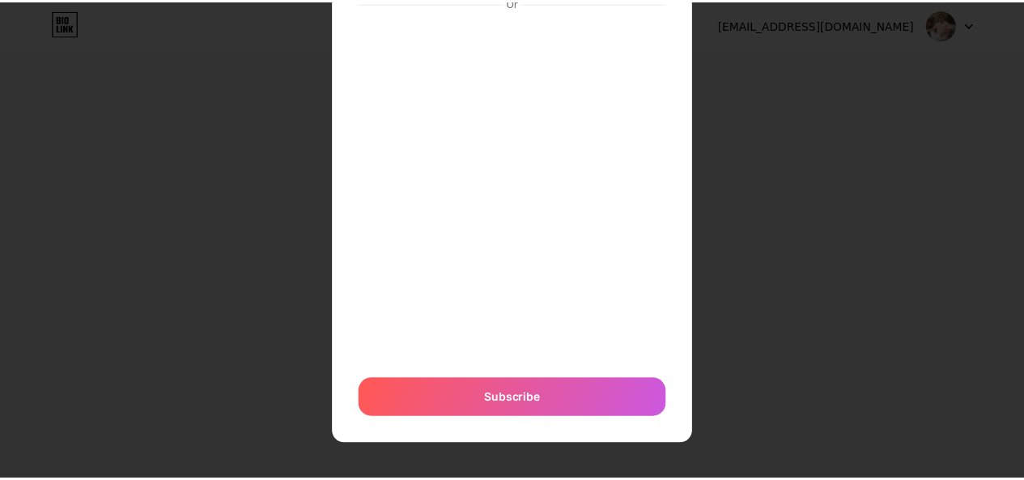
scroll to position [0, 0]
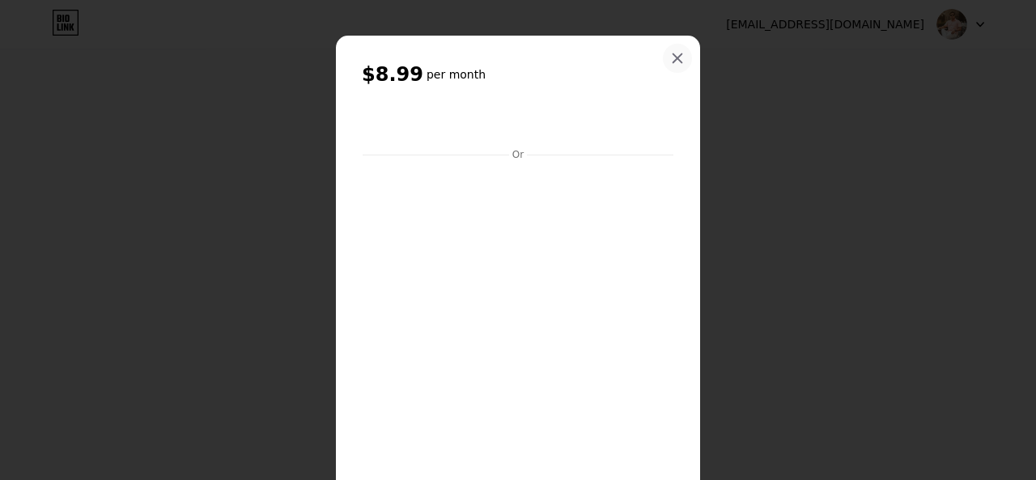
click at [670, 50] on div at bounding box center [677, 58] width 29 height 29
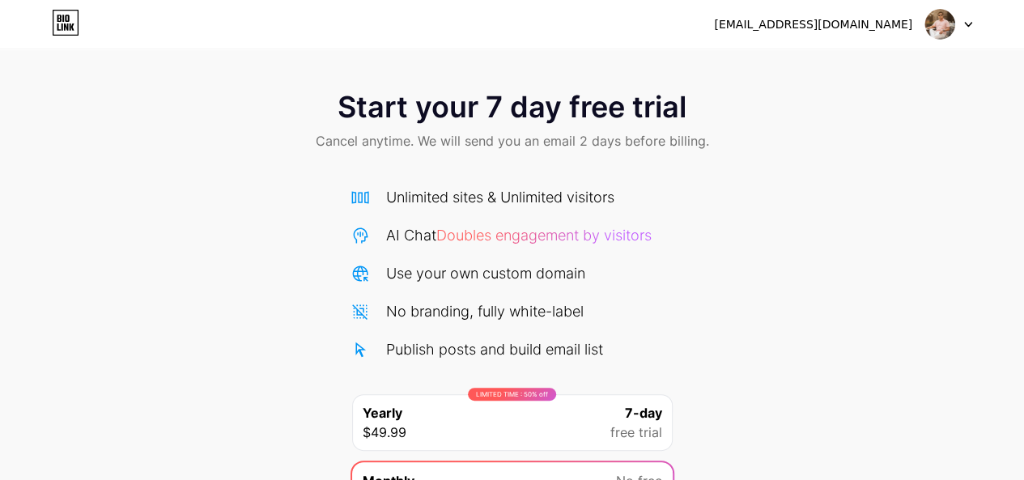
click at [960, 22] on div at bounding box center [948, 24] width 47 height 29
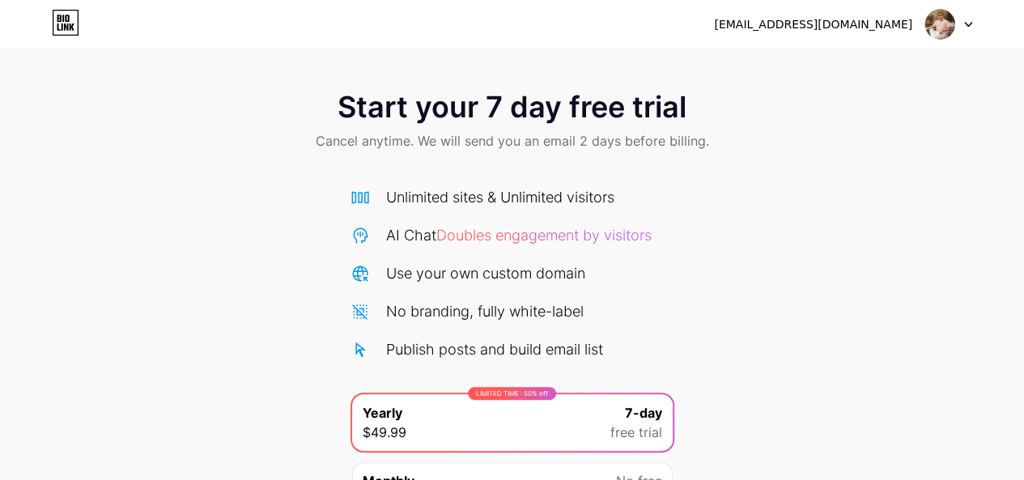
click at [237, 75] on div "Start your 7 day free trial Cancel anytime. We will send you an email 2 days be…" at bounding box center [512, 121] width 1024 height 95
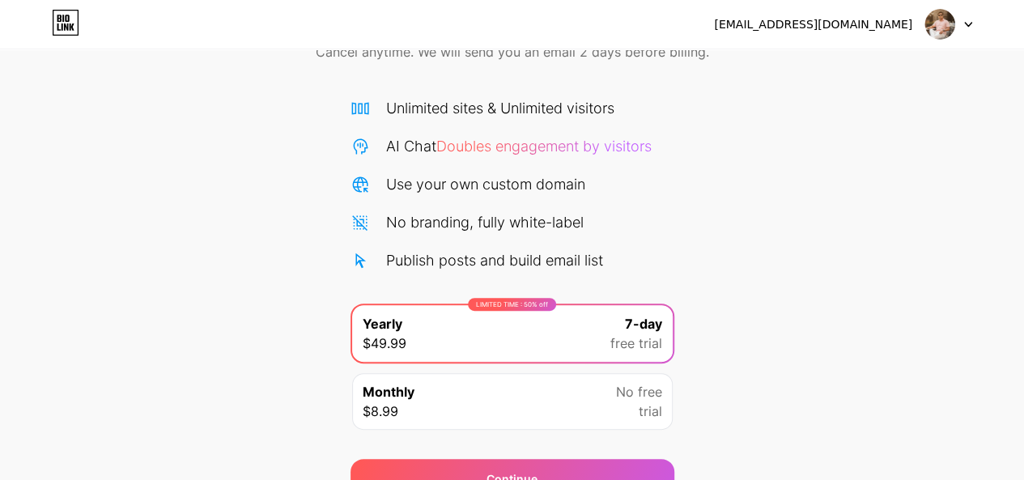
scroll to position [8, 0]
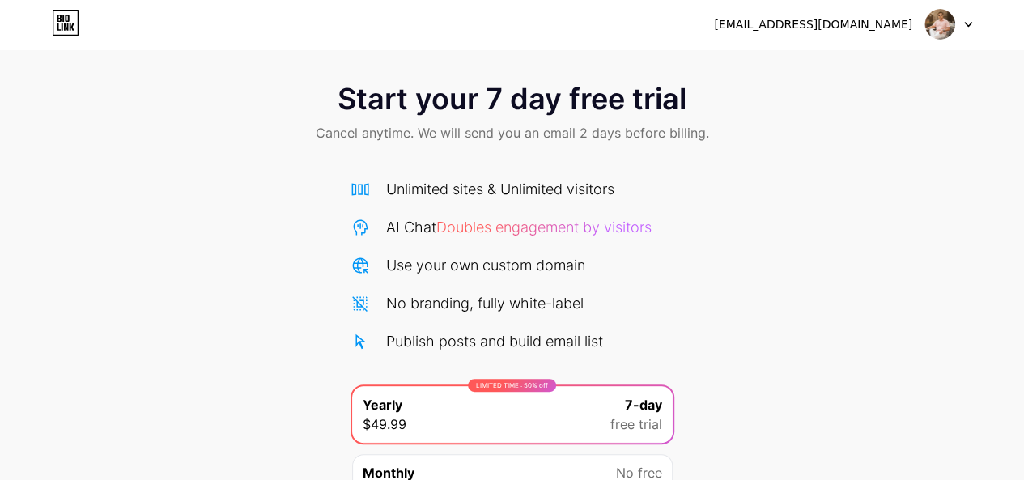
click at [583, 110] on span "Start your 7 day free trial" at bounding box center [511, 99] width 349 height 32
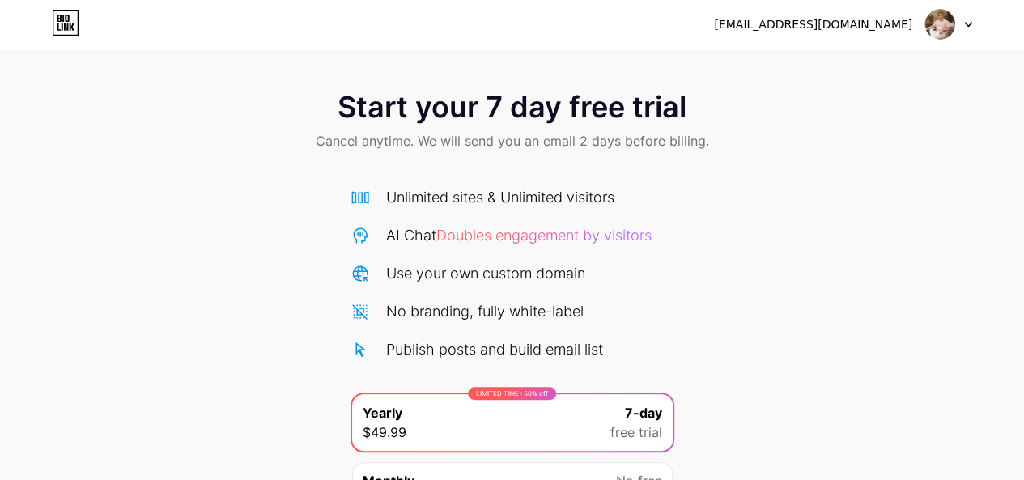
scroll to position [0, 0]
click at [965, 19] on div at bounding box center [948, 24] width 47 height 29
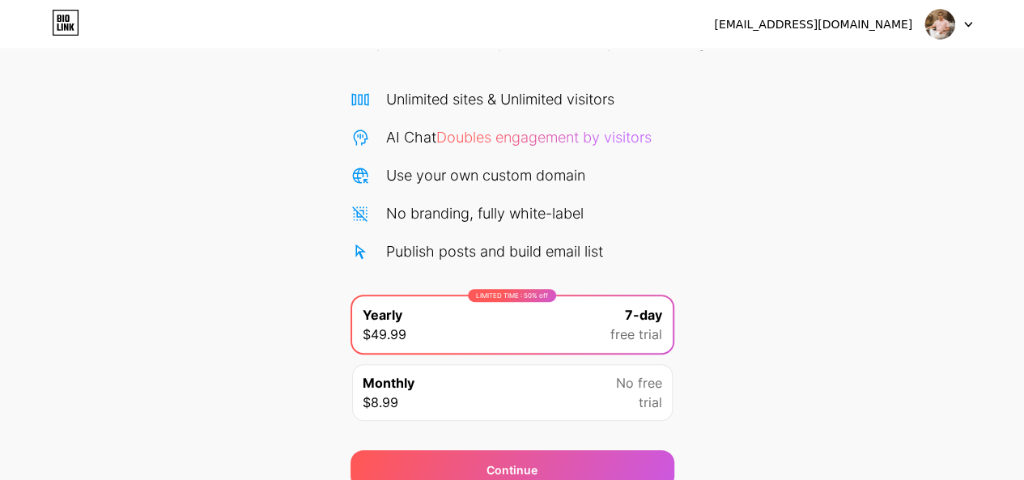
scroll to position [170, 0]
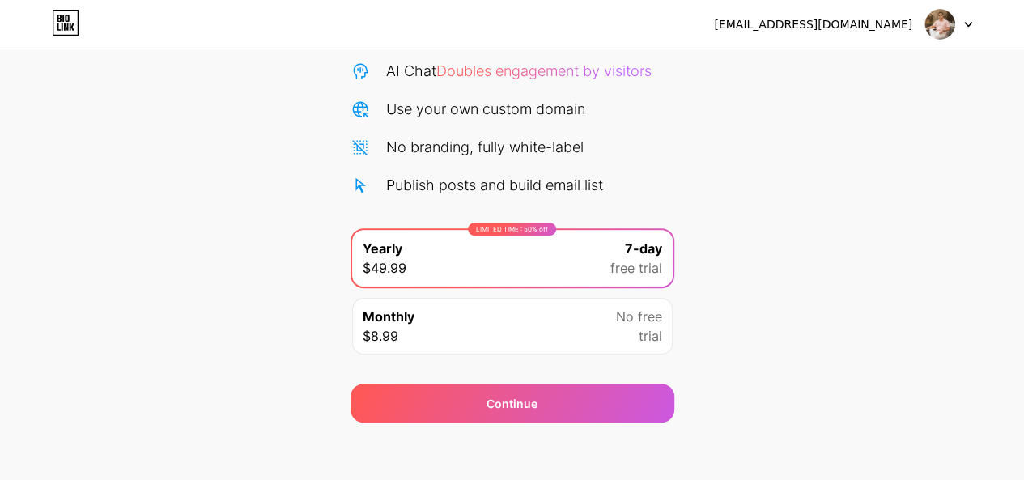
scroll to position [170, 0]
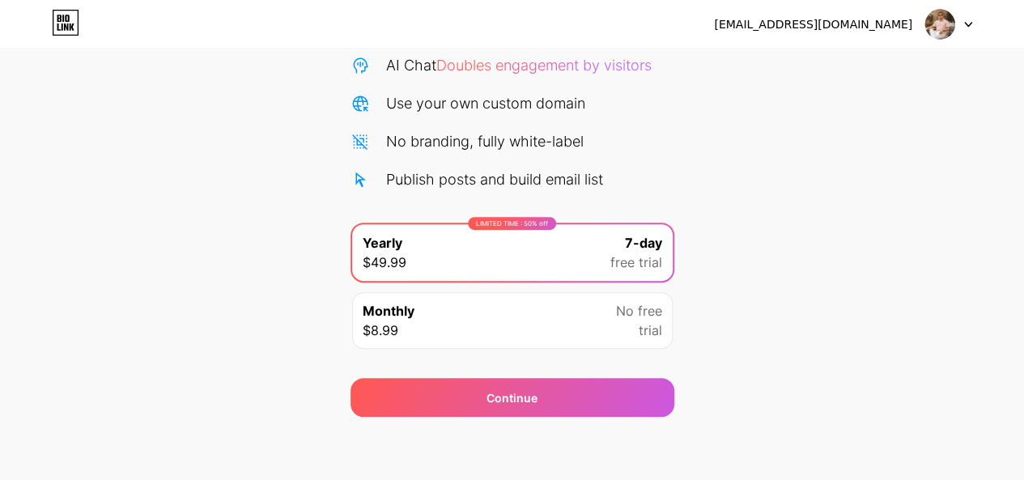
click at [511, 140] on div "No branding, fully white-label" at bounding box center [484, 141] width 197 height 22
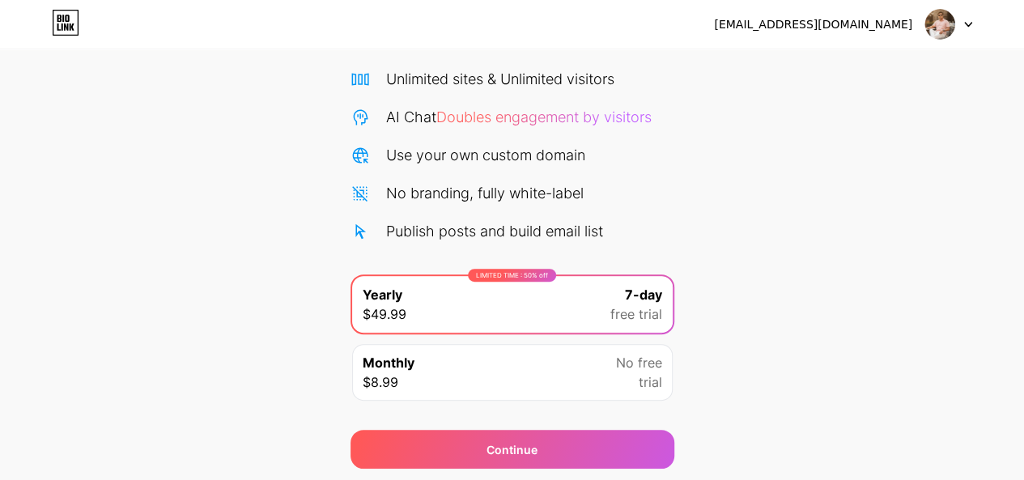
scroll to position [0, 0]
